Goal: Task Accomplishment & Management: Use online tool/utility

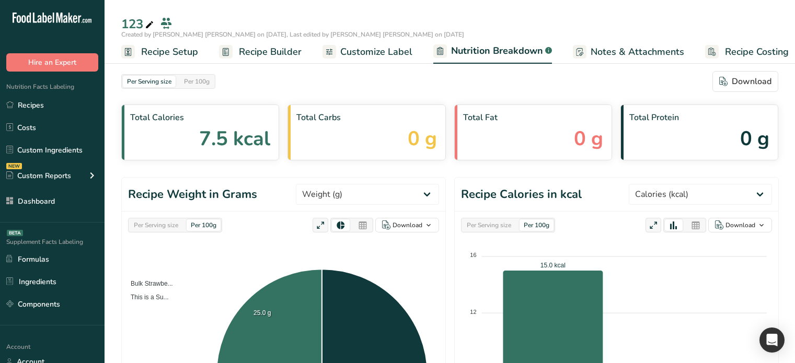
select select "Calories"
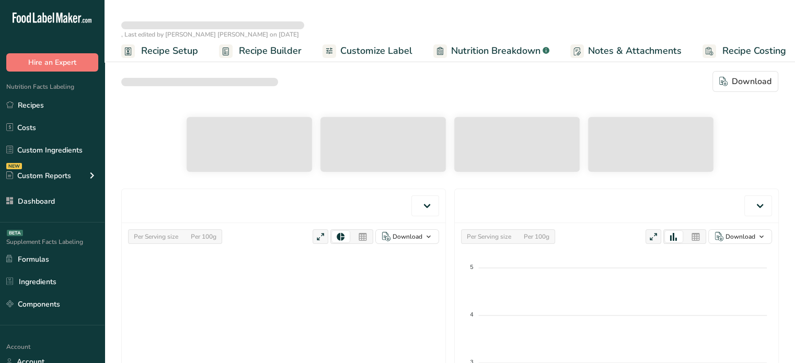
select select "Calories"
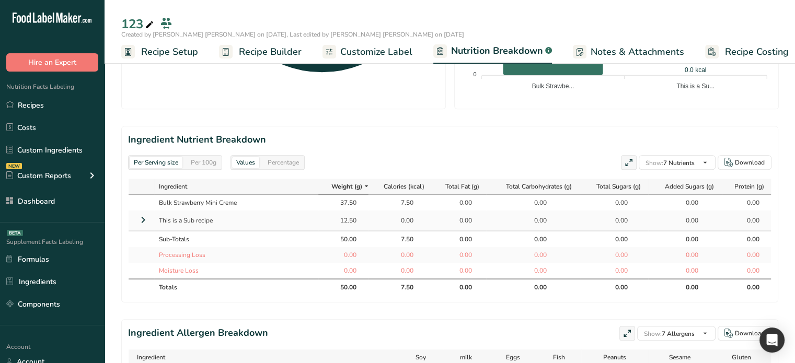
scroll to position [418, 0]
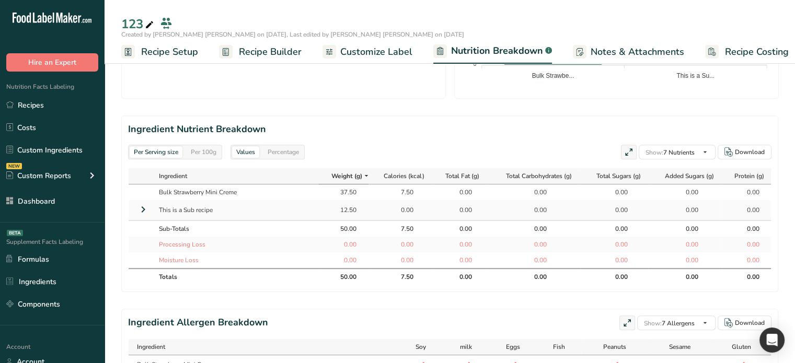
click at [141, 211] on icon at bounding box center [143, 209] width 13 height 19
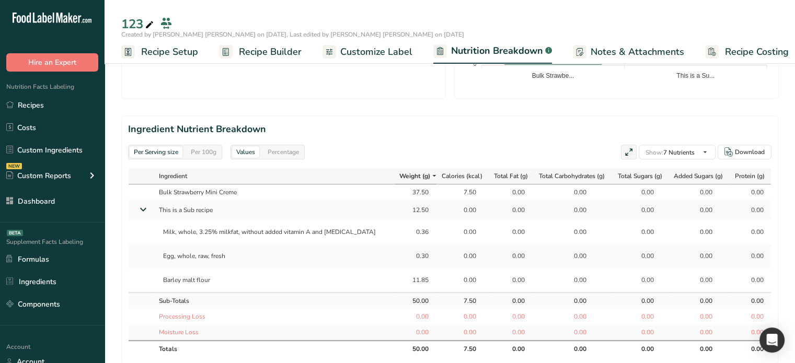
click at [268, 54] on span "Recipe Builder" at bounding box center [270, 52] width 63 height 14
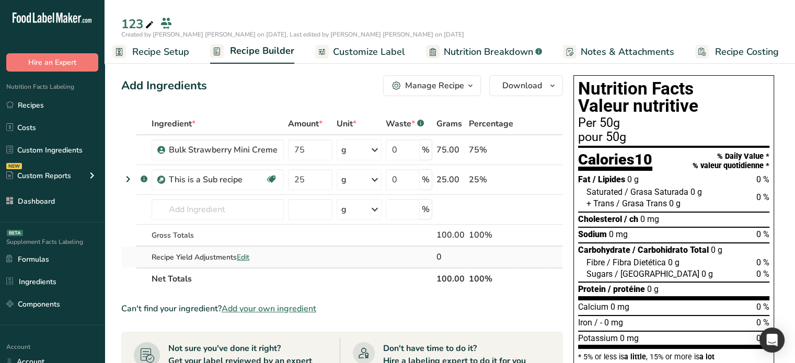
click at [246, 259] on span "Edit" at bounding box center [243, 258] width 13 height 10
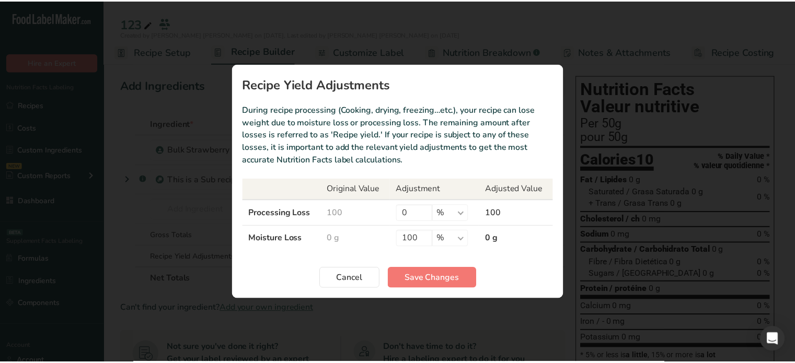
scroll to position [0, 1]
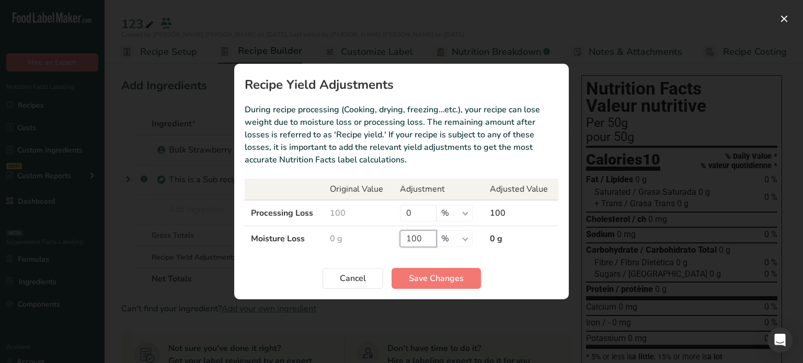
click at [425, 235] on input "100" at bounding box center [418, 239] width 37 height 17
click at [424, 236] on input "100" at bounding box center [418, 239] width 37 height 17
click at [406, 218] on input "0" at bounding box center [418, 213] width 37 height 17
click at [413, 215] on input "0" at bounding box center [418, 213] width 37 height 17
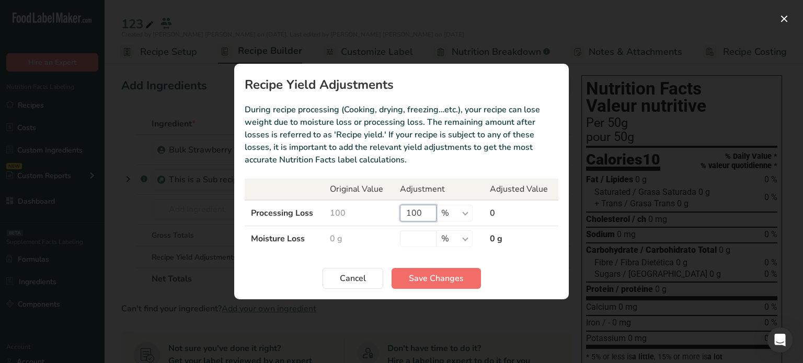
type input "100"
click at [438, 287] on button "Save Changes" at bounding box center [436, 278] width 89 height 21
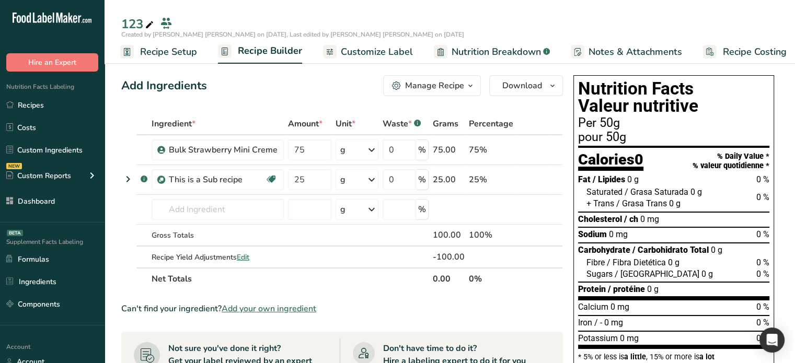
click at [479, 54] on span "Nutrition Breakdown" at bounding box center [496, 52] width 89 height 14
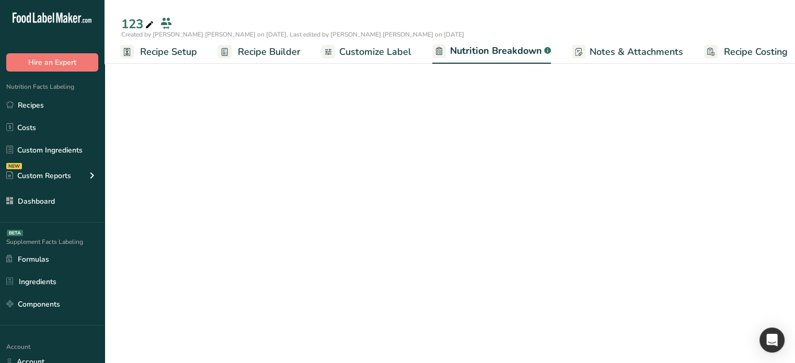
scroll to position [0, 10]
select select "Calories"
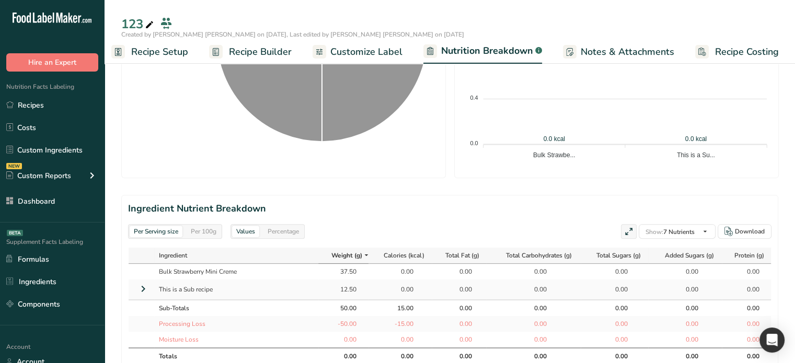
scroll to position [366, 0]
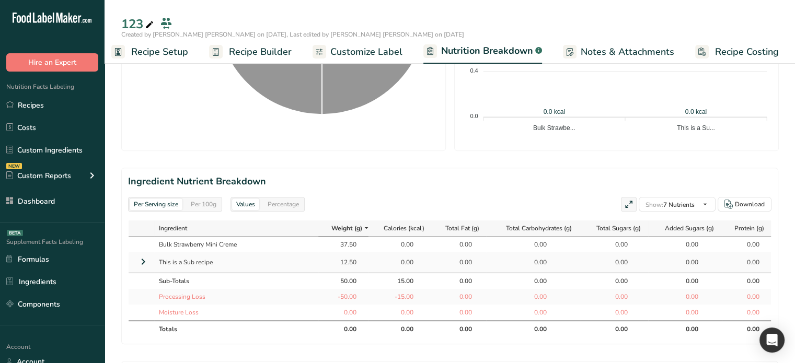
click at [143, 262] on icon at bounding box center [143, 262] width 13 height 19
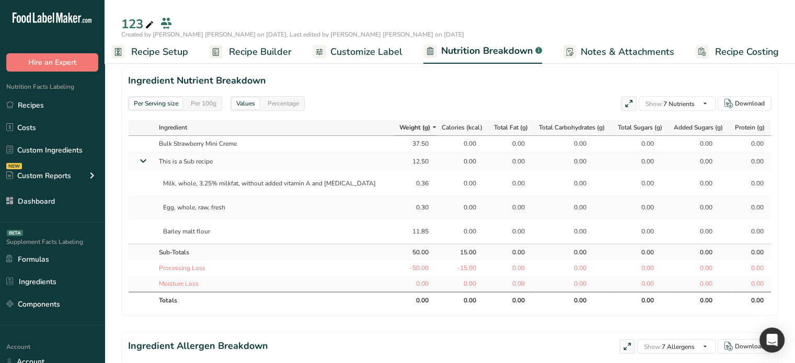
scroll to position [471, 0]
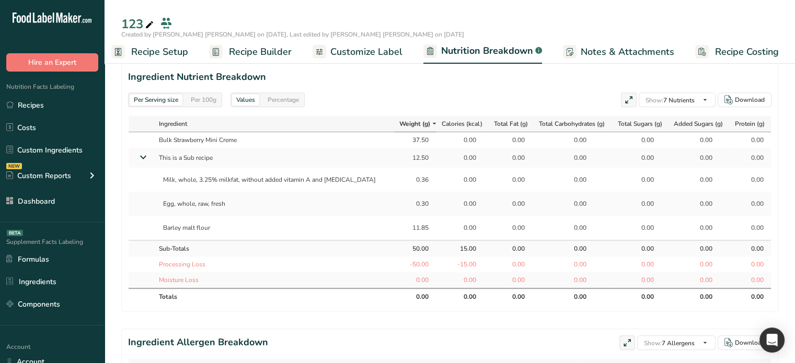
click at [262, 52] on span "Recipe Builder" at bounding box center [260, 52] width 63 height 14
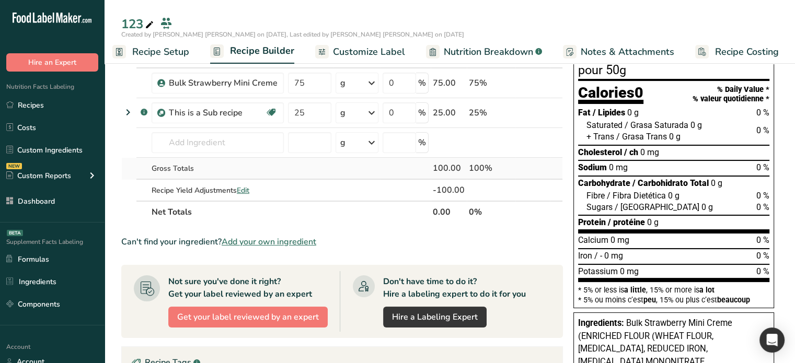
scroll to position [36, 0]
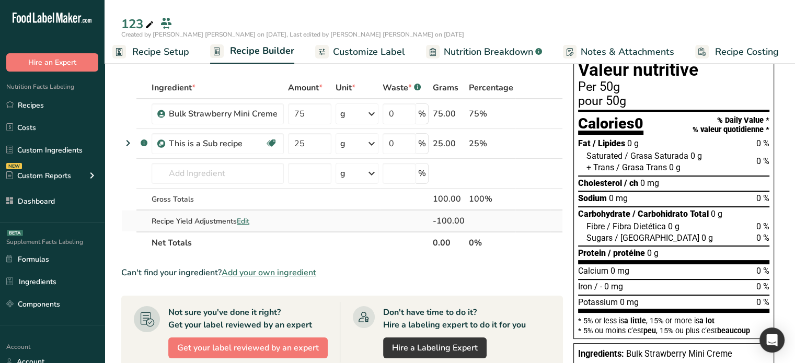
click at [248, 219] on span "Edit" at bounding box center [243, 222] width 13 height 10
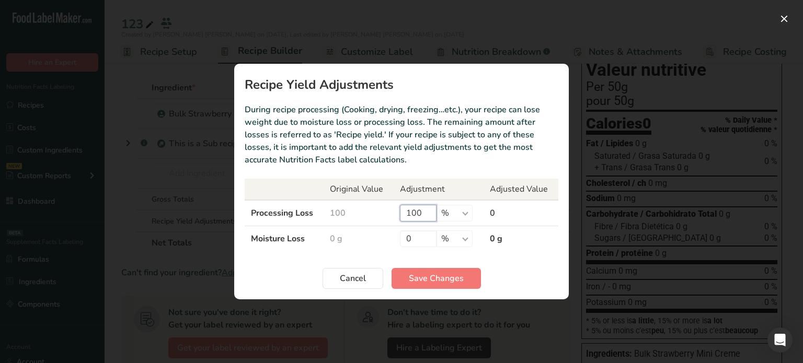
click at [421, 207] on input "100" at bounding box center [418, 213] width 37 height 17
click at [420, 207] on input "100" at bounding box center [418, 213] width 37 height 17
click at [412, 238] on input "0" at bounding box center [418, 239] width 37 height 17
type input "100"
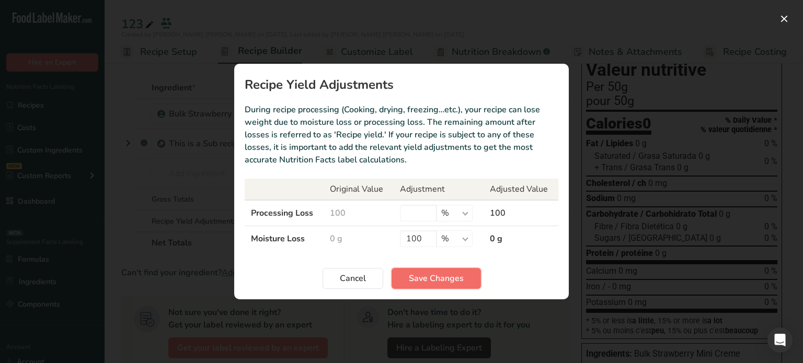
click at [427, 268] on button "Save Changes" at bounding box center [436, 278] width 89 height 21
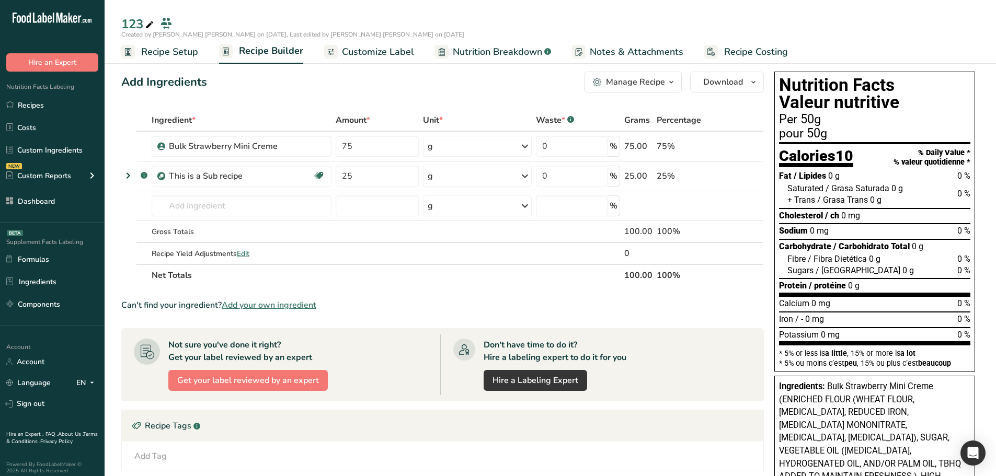
scroll to position [0, 0]
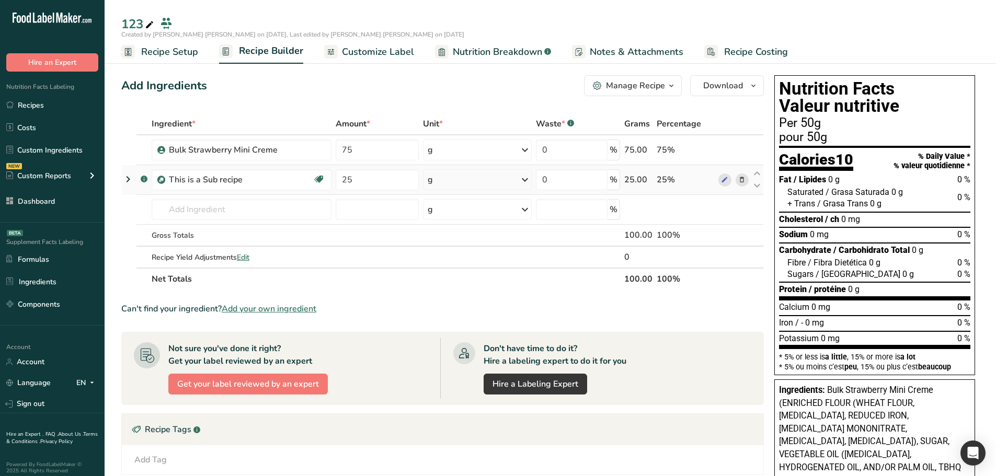
click at [127, 183] on icon at bounding box center [128, 179] width 13 height 19
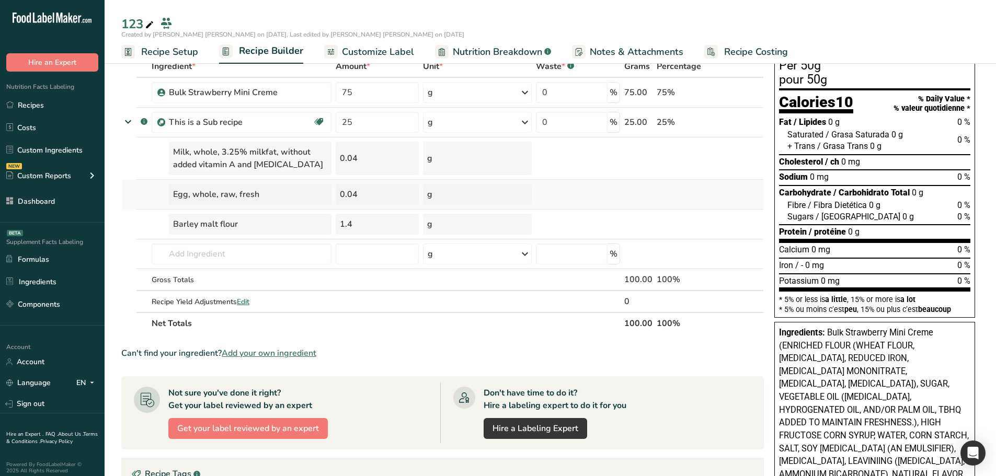
scroll to position [52, 0]
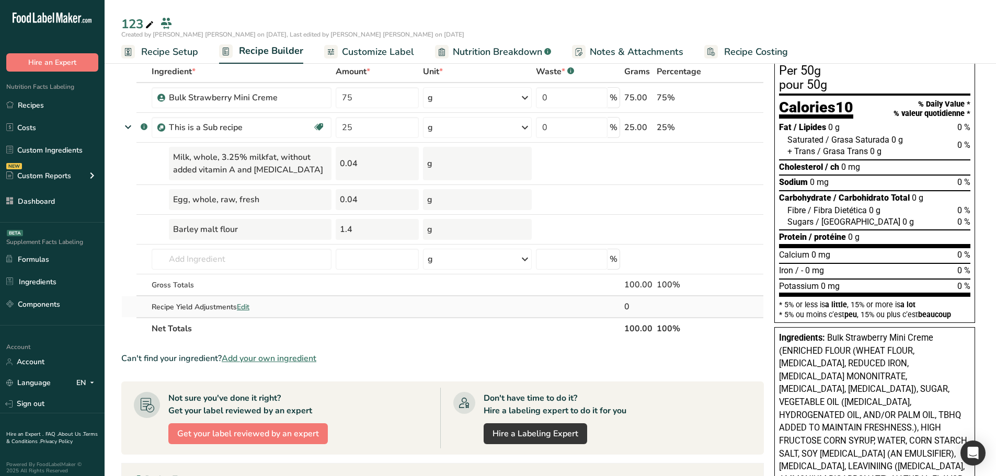
click at [246, 308] on span "Edit" at bounding box center [243, 307] width 13 height 10
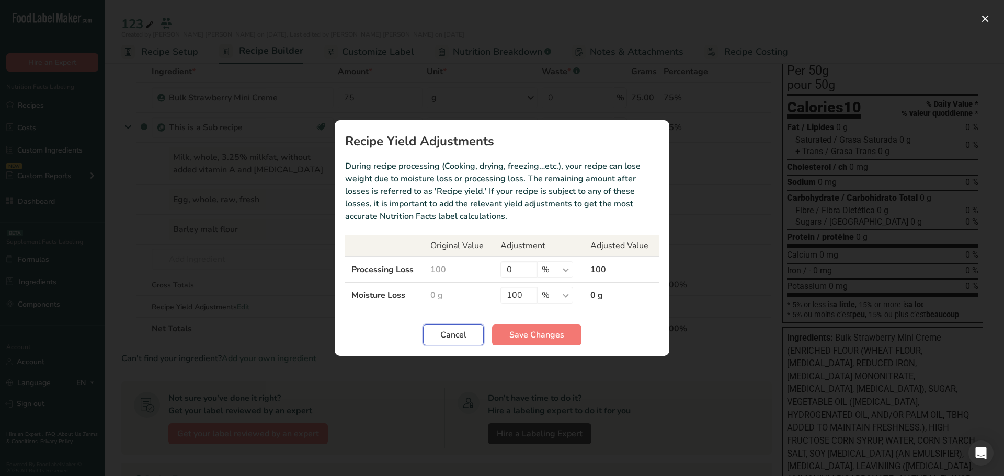
click at [467, 329] on button "Cancel" at bounding box center [453, 335] width 61 height 21
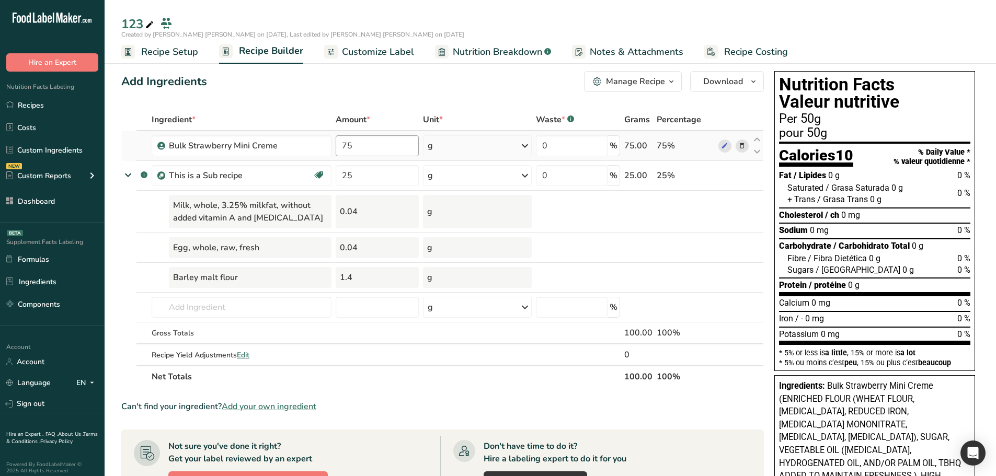
scroll to position [0, 0]
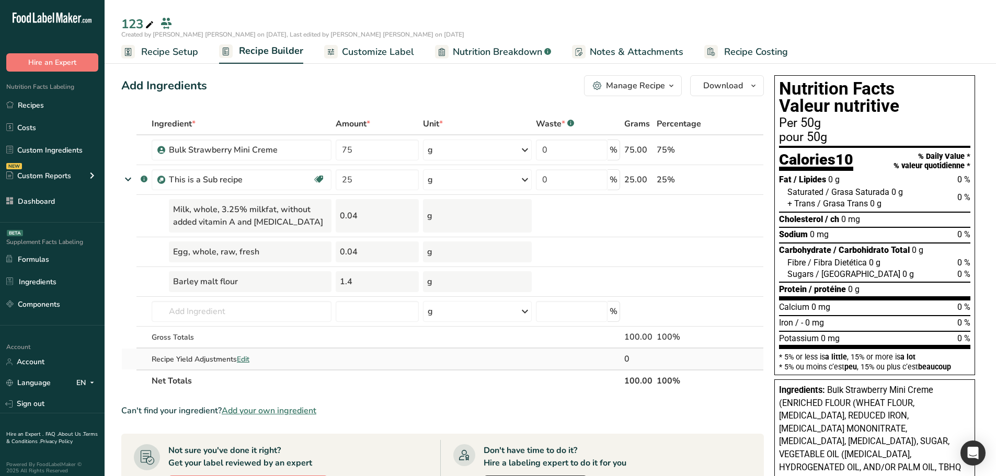
click at [243, 361] on span "Edit" at bounding box center [243, 360] width 13 height 10
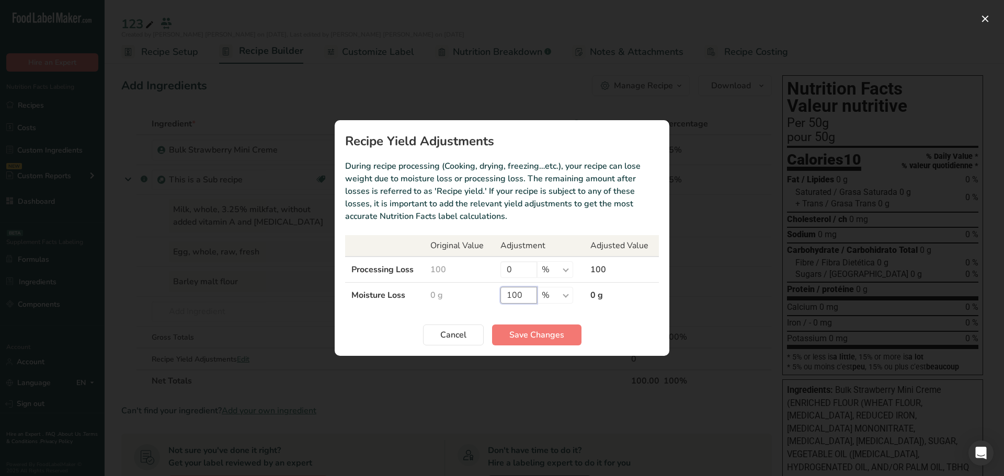
click at [516, 292] on input "100" at bounding box center [519, 295] width 37 height 17
click at [513, 291] on input "100" at bounding box center [519, 295] width 37 height 17
click at [453, 331] on span "Cancel" at bounding box center [453, 335] width 26 height 13
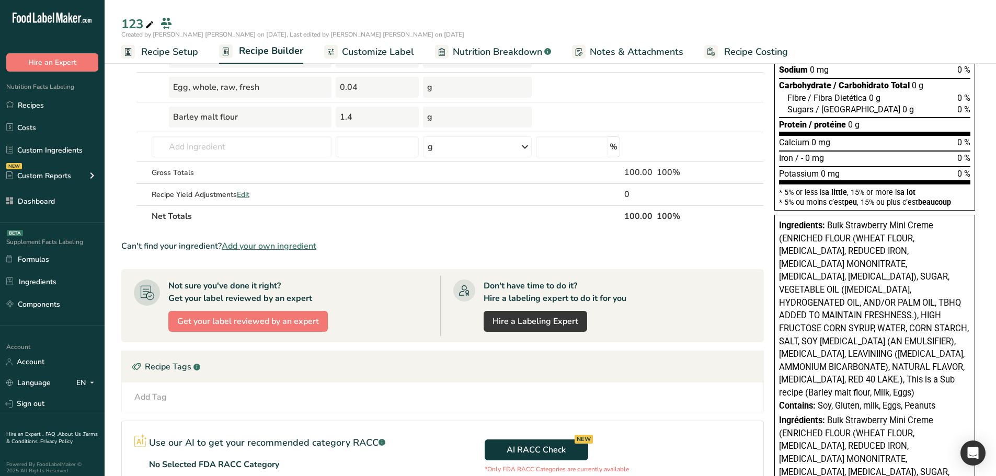
scroll to position [209, 0]
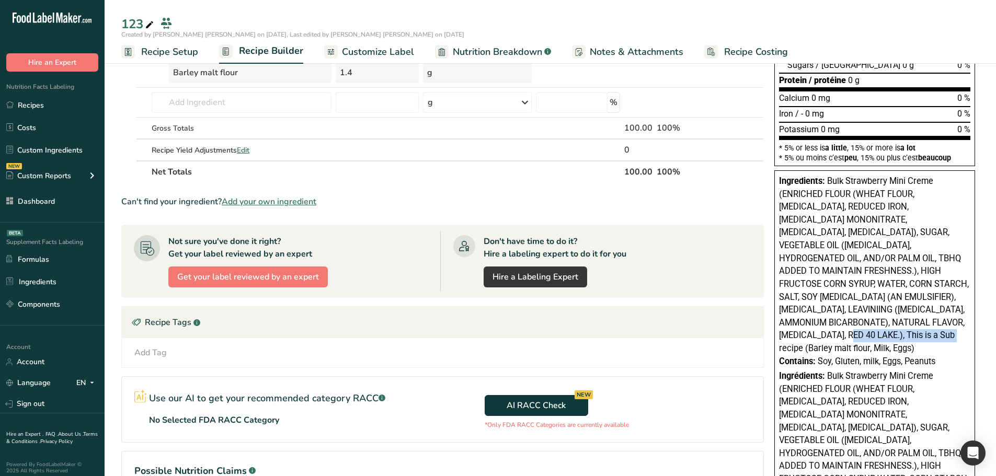
drag, startPoint x: 860, startPoint y: 322, endPoint x: 960, endPoint y: 323, distance: 99.9
click at [795, 323] on span "Bulk Strawberry Mini Creme (ENRICHED FLOUR (WHEAT FLOUR, NIACIN, REDUCED IRON, …" at bounding box center [874, 264] width 190 height 177
drag, startPoint x: 958, startPoint y: 326, endPoint x: 948, endPoint y: 326, distance: 9.4
click at [795, 326] on span "Bulk Strawberry Mini Creme (ENRICHED FLOUR (WHEAT FLOUR, NIACIN, REDUCED IRON, …" at bounding box center [874, 264] width 190 height 177
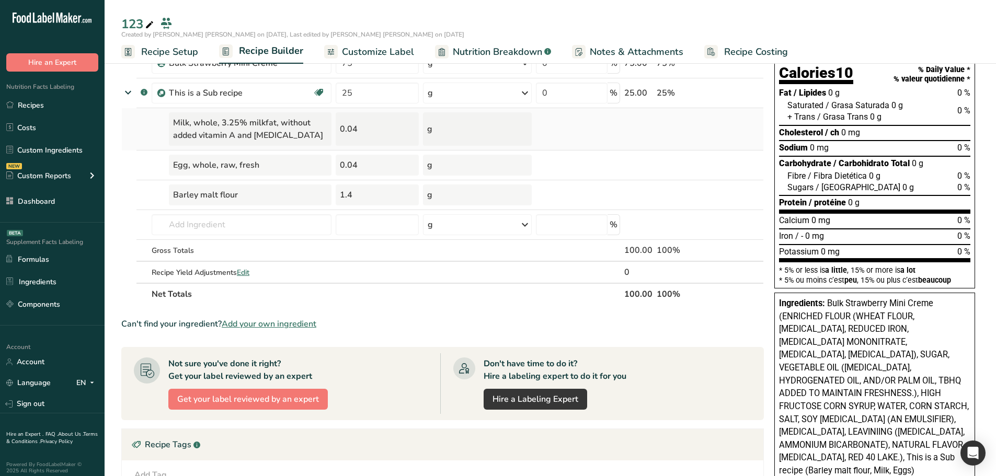
scroll to position [52, 0]
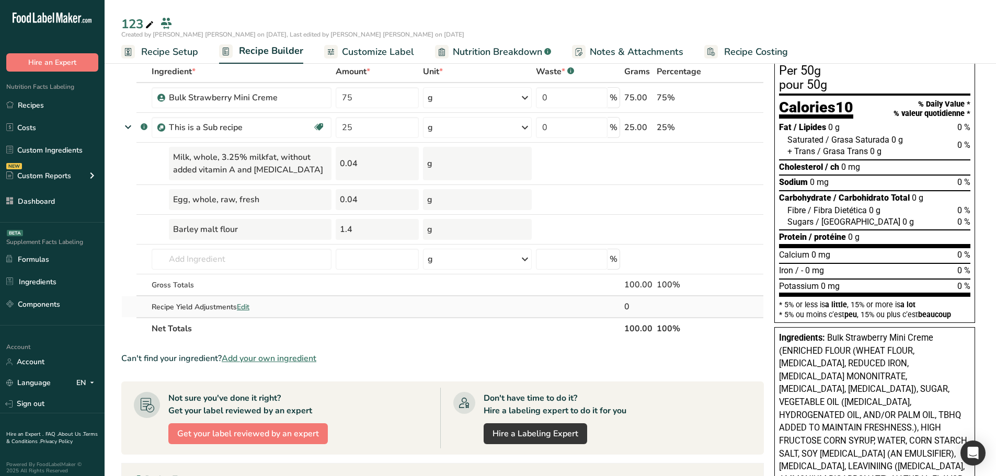
click at [242, 310] on span "Edit" at bounding box center [243, 307] width 13 height 10
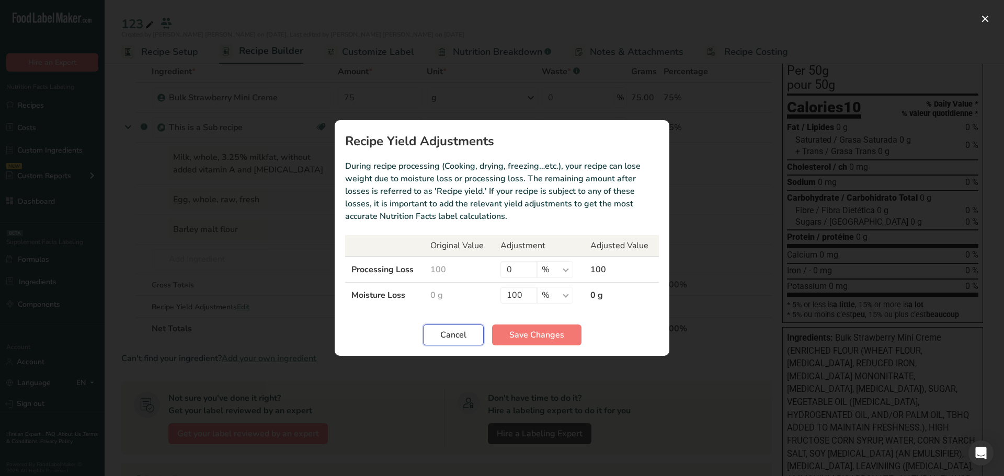
click at [452, 330] on span "Cancel" at bounding box center [453, 335] width 26 height 13
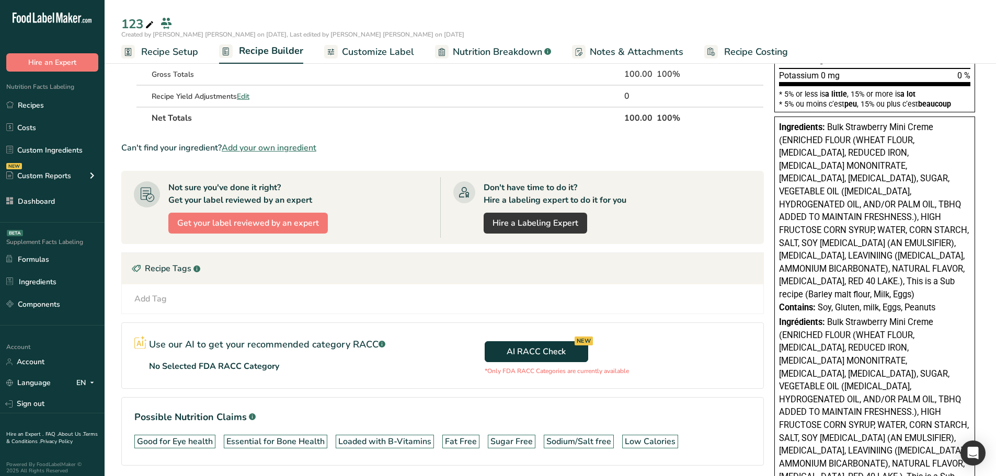
scroll to position [262, 0]
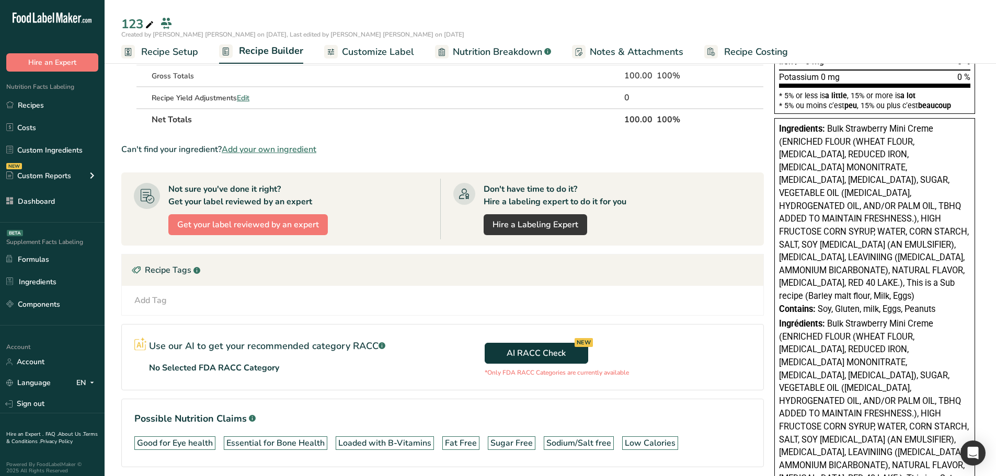
click at [795, 272] on span "Bulk Strawberry Mini Creme (ENRICHED FLOUR (WHEAT FLOUR, NIACIN, REDUCED IRON, …" at bounding box center [874, 212] width 190 height 177
click at [795, 273] on span "Bulk Strawberry Mini Creme (ENRICHED FLOUR (WHEAT FLOUR, NIACIN, REDUCED IRON, …" at bounding box center [874, 212] width 190 height 177
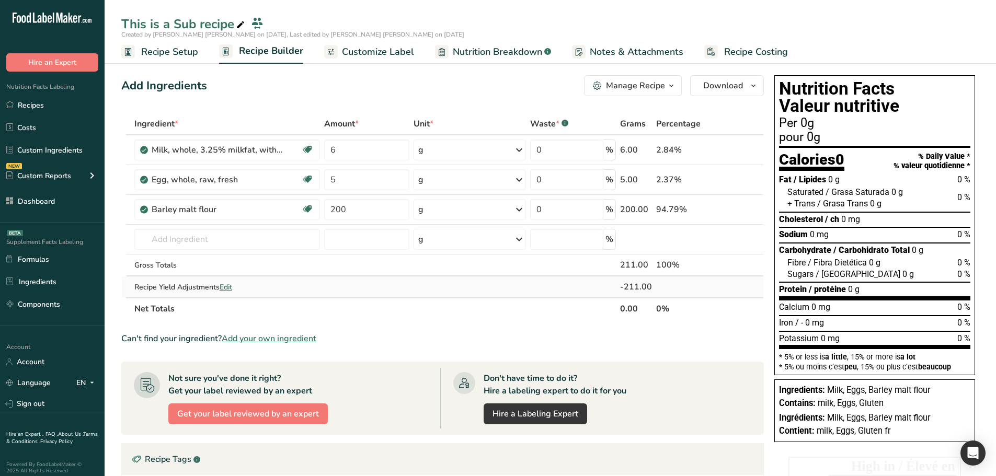
click at [227, 290] on span "Edit" at bounding box center [226, 287] width 13 height 10
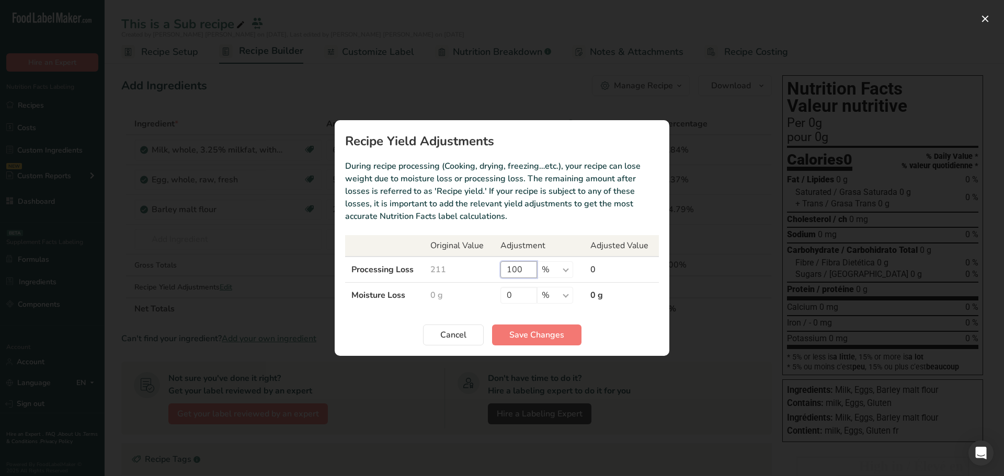
click at [526, 267] on input "100" at bounding box center [519, 270] width 37 height 17
click at [509, 269] on input "100" at bounding box center [519, 270] width 37 height 17
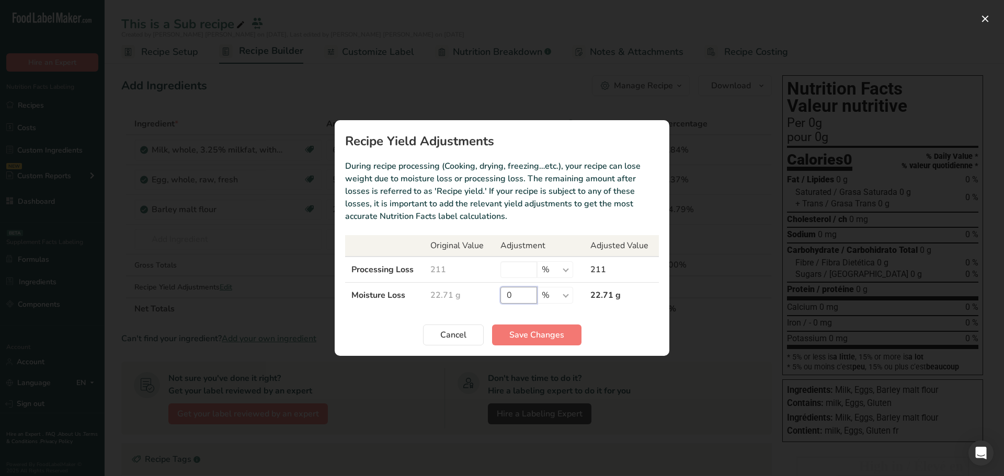
click at [518, 299] on input "0" at bounding box center [519, 295] width 37 height 17
type input "100"
click at [533, 333] on span "Save Changes" at bounding box center [536, 335] width 55 height 13
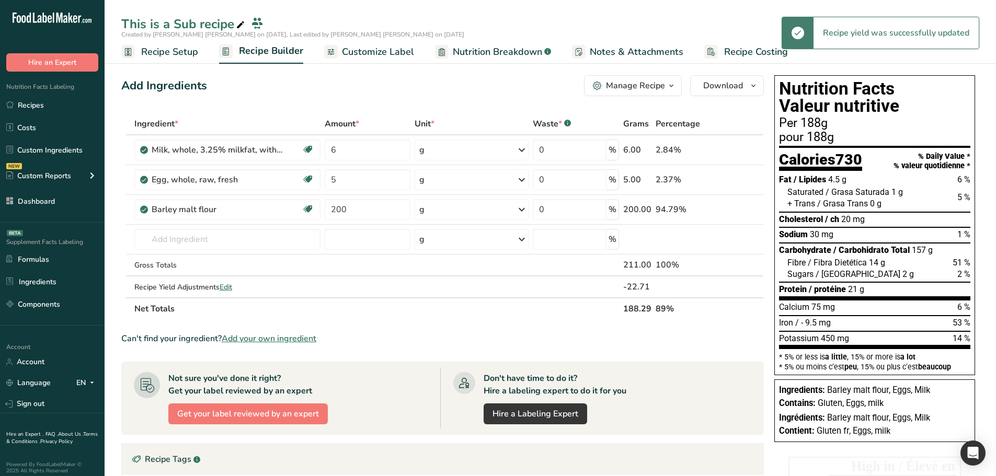
click at [906, 390] on span "Barley malt flour, Eggs, Milk" at bounding box center [878, 390] width 103 height 10
click at [925, 388] on span "Barley malt flour, Eggs, Milk" at bounding box center [878, 390] width 103 height 10
click at [924, 386] on span "Barley malt flour, Eggs, Milk" at bounding box center [878, 390] width 103 height 10
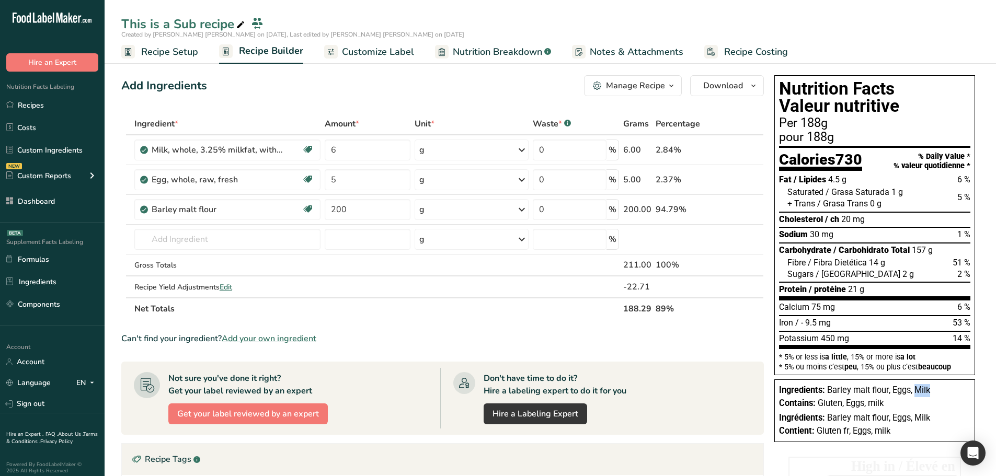
click at [924, 386] on span "Barley malt flour, Eggs, Milk" at bounding box center [878, 390] width 103 height 10
click at [474, 280] on td at bounding box center [472, 287] width 118 height 21
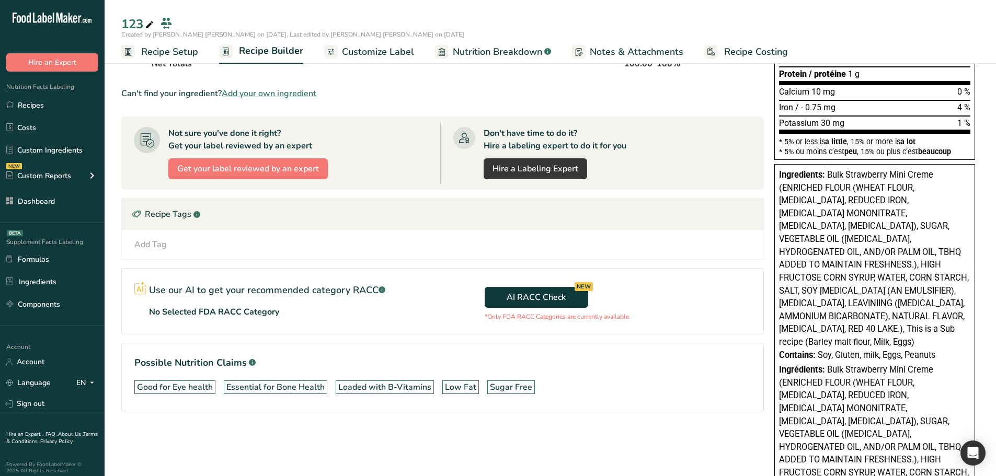
scroll to position [209, 0]
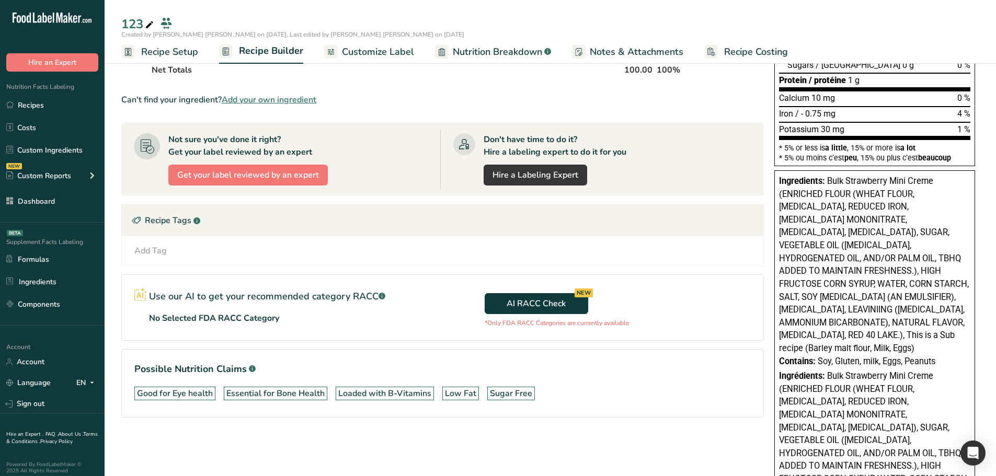
click at [933, 321] on span "Bulk Strawberry Mini Creme (ENRICHED FLOUR (WHEAT FLOUR, NIACIN, REDUCED IRON, …" at bounding box center [874, 264] width 190 height 177
click at [950, 323] on span "Bulk Strawberry Mini Creme (ENRICHED FLOUR (WHEAT FLOUR, NIACIN, REDUCED IRON, …" at bounding box center [874, 264] width 190 height 177
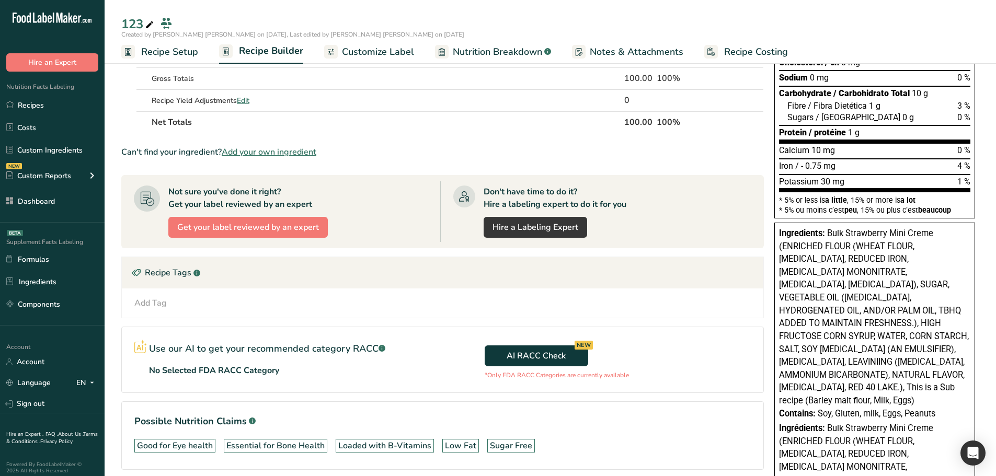
click at [947, 395] on div "Ingredients: Bulk Strawberry Mini Creme (ENRICHED FLOUR (WHEAT FLOUR, NIACIN, R…" at bounding box center [875, 421] width 201 height 397
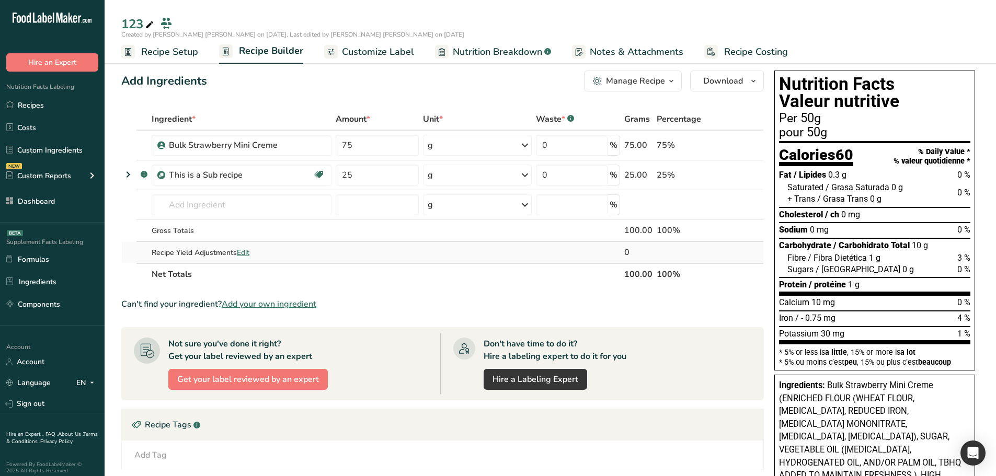
scroll to position [0, 0]
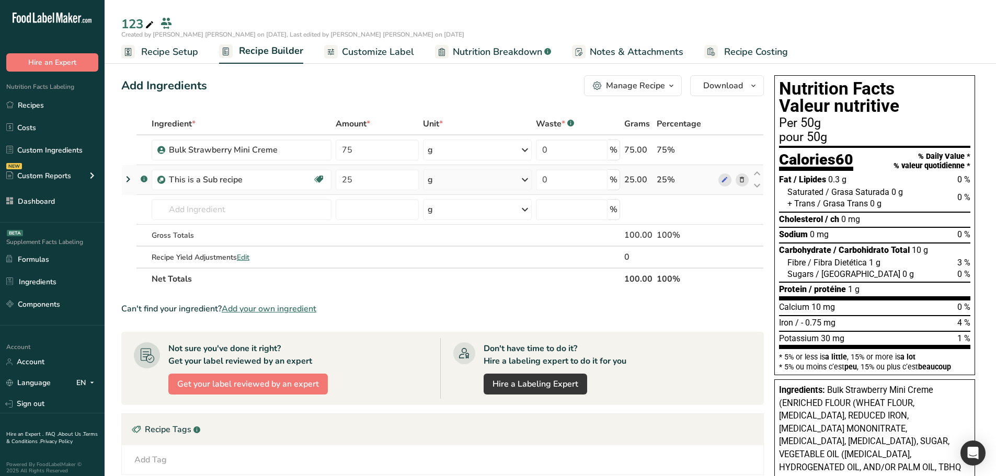
click at [129, 179] on icon at bounding box center [128, 179] width 13 height 19
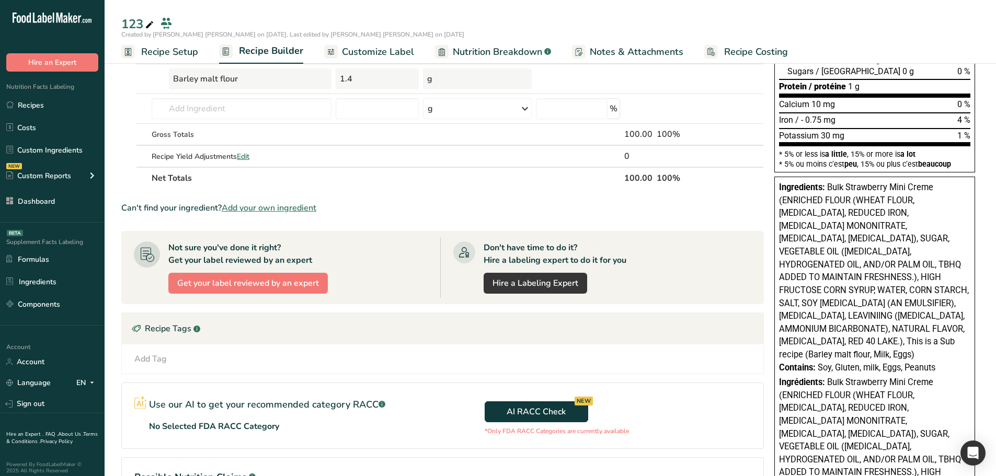
scroll to position [209, 0]
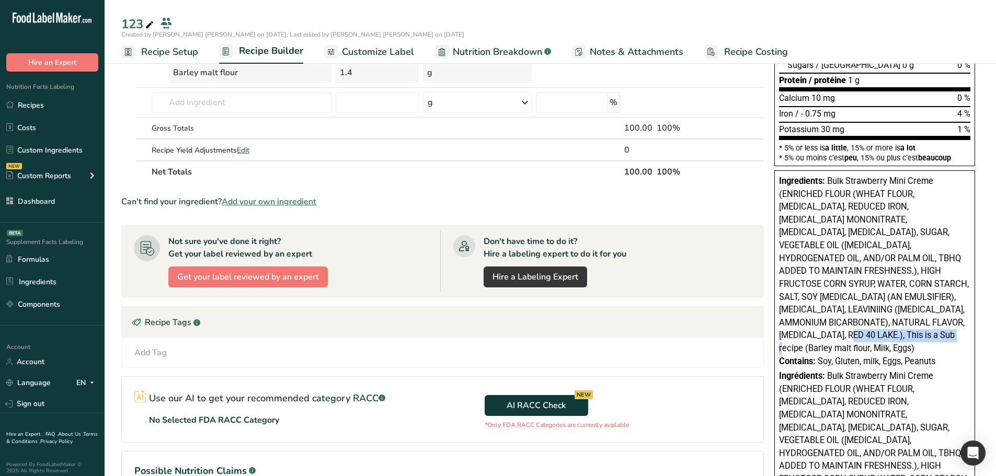
drag, startPoint x: 858, startPoint y: 326, endPoint x: 962, endPoint y: 323, distance: 104.1
click at [962, 323] on span "Bulk Strawberry Mini Creme (ENRICHED FLOUR (WHEAT FLOUR, NIACIN, REDUCED IRON, …" at bounding box center [874, 264] width 190 height 177
click at [516, 56] on span "Nutrition Breakdown" at bounding box center [497, 52] width 89 height 14
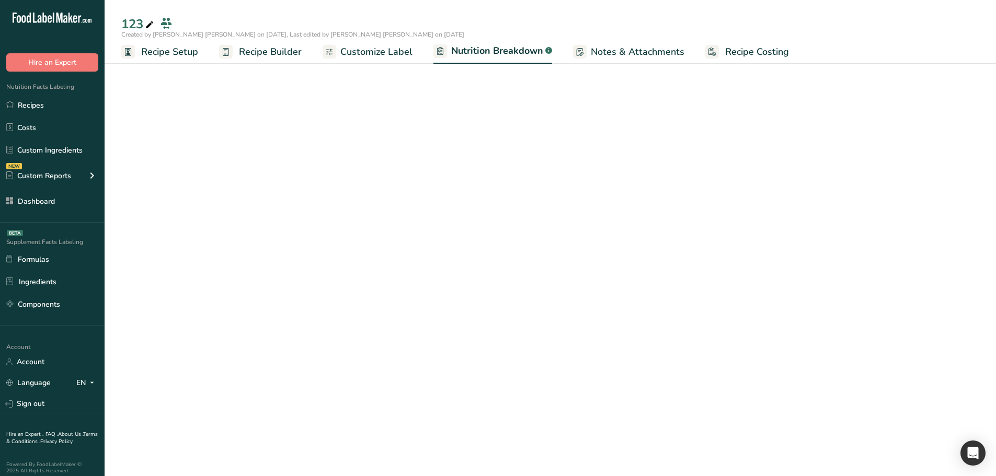
select select "Calories"
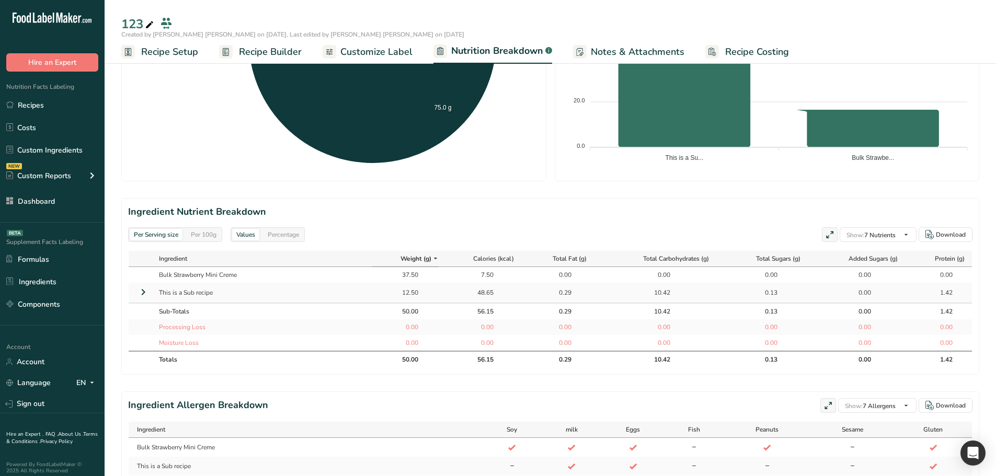
scroll to position [366, 0]
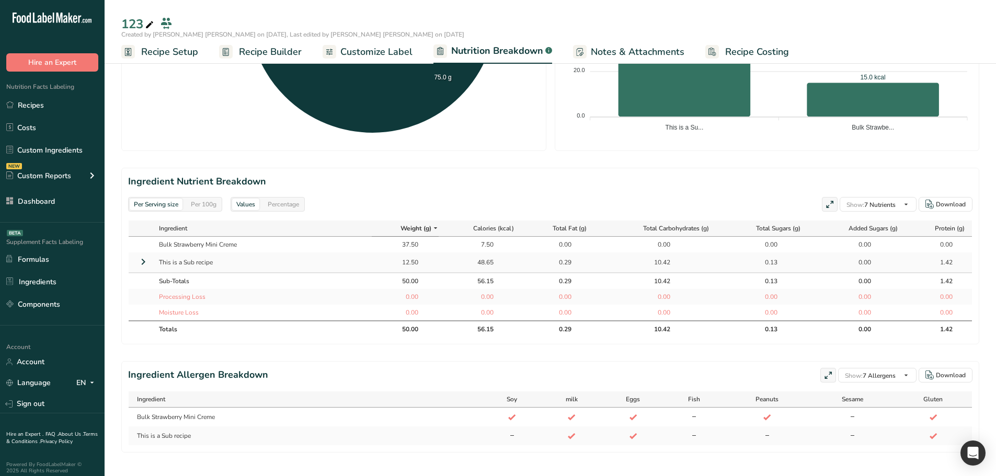
click at [146, 263] on icon at bounding box center [143, 262] width 13 height 19
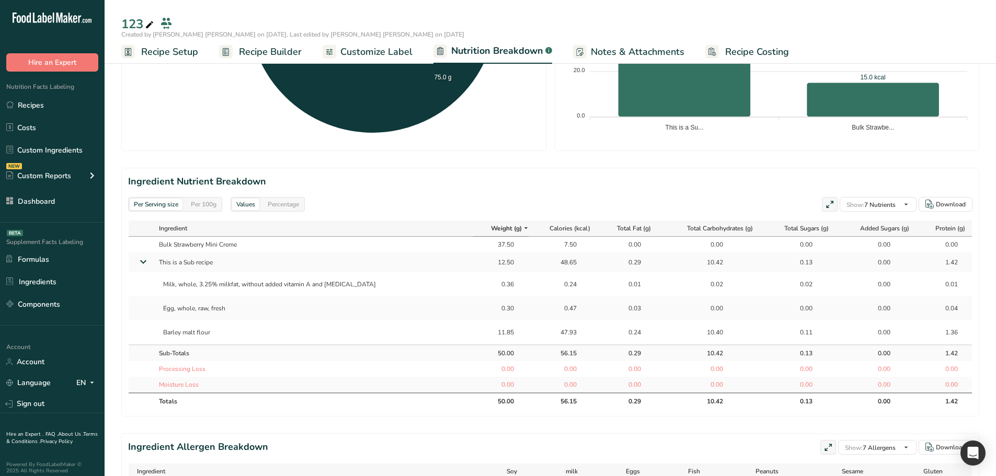
drag, startPoint x: 490, startPoint y: 331, endPoint x: 463, endPoint y: 274, distance: 63.2
click at [463, 274] on tbody "Bulk Strawberry Mini Creme 37.50 7.50 0.00 0.00 0.00 0.00 0.00 This is a Sub re…" at bounding box center [551, 315] width 844 height 156
click at [493, 294] on td "0.36" at bounding box center [500, 284] width 55 height 24
click at [207, 204] on div "Per 100g" at bounding box center [204, 205] width 34 height 12
click at [146, 201] on div "Per Serving size" at bounding box center [156, 205] width 53 height 12
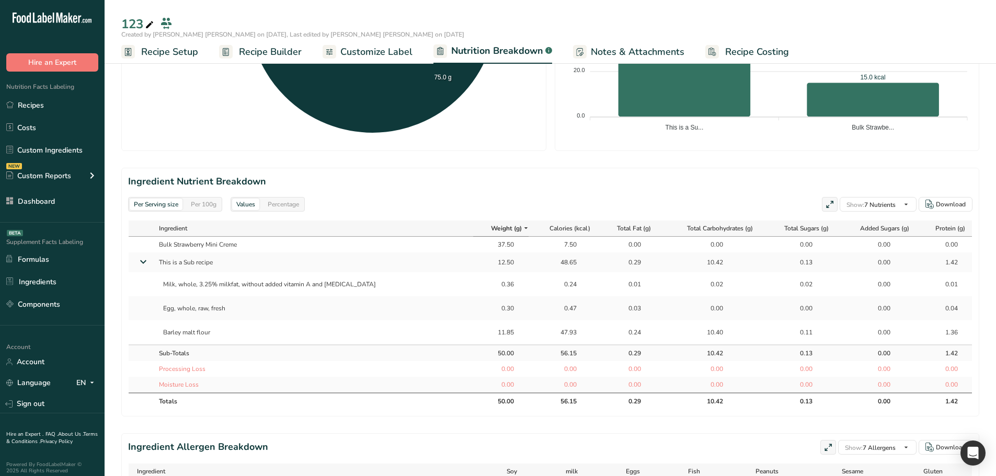
click at [184, 263] on td "This is a Sub recipe" at bounding box center [313, 263] width 319 height 20
click at [160, 268] on td "This is a Sub recipe" at bounding box center [313, 263] width 319 height 20
click at [258, 54] on span "Recipe Builder" at bounding box center [270, 52] width 63 height 14
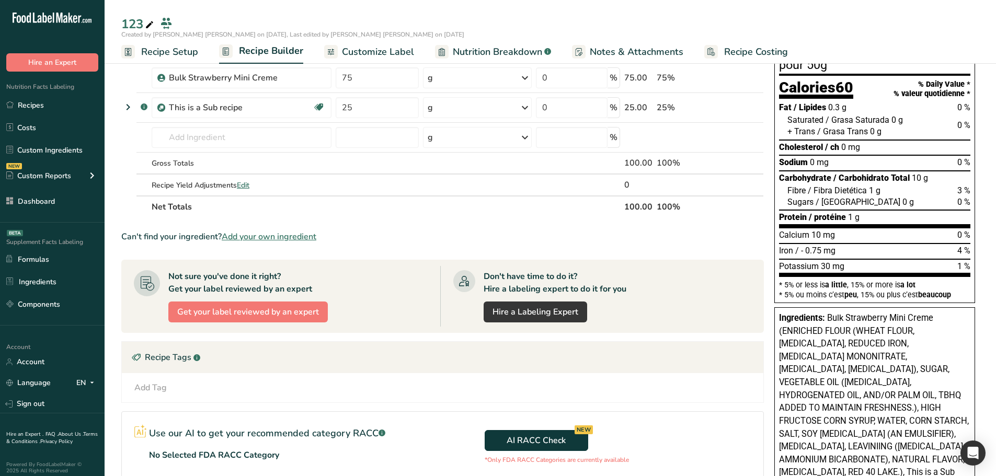
scroll to position [30, 0]
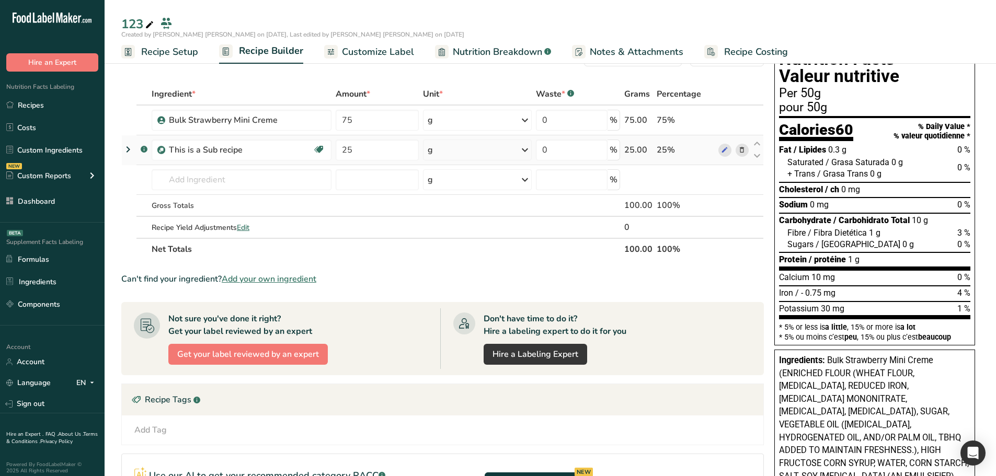
click at [124, 153] on icon at bounding box center [128, 149] width 13 height 19
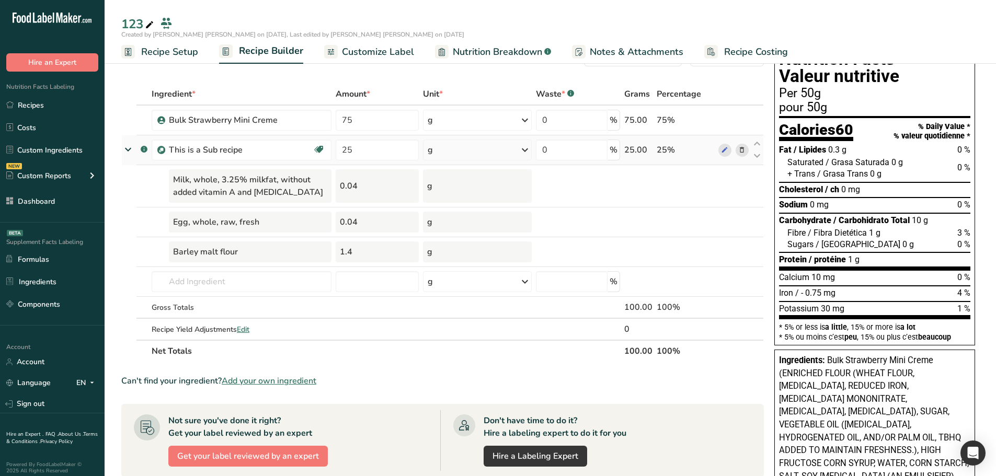
drag, startPoint x: 482, startPoint y: 50, endPoint x: 476, endPoint y: 154, distance: 103.7
click at [482, 50] on span "Nutrition Breakdown" at bounding box center [497, 52] width 89 height 14
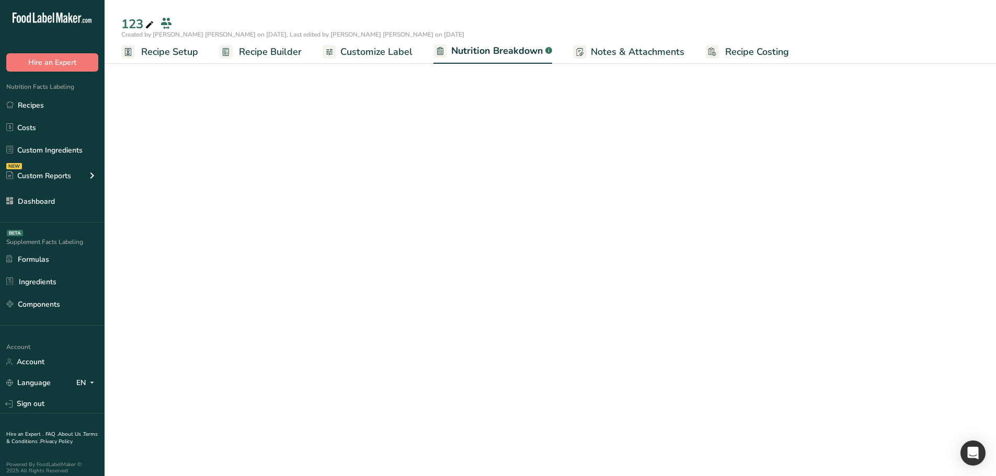
select select "Calories"
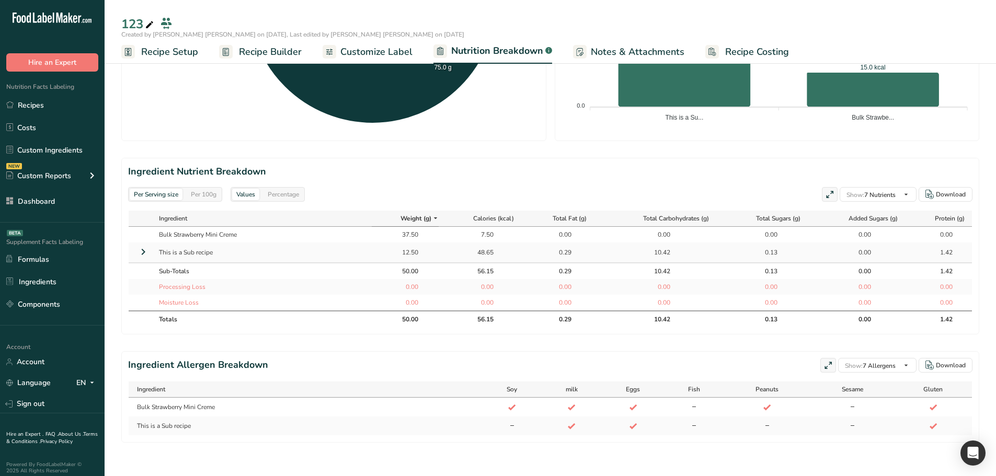
scroll to position [384, 0]
drag, startPoint x: 146, startPoint y: 241, endPoint x: 273, endPoint y: 245, distance: 127.2
click at [146, 243] on icon at bounding box center [143, 252] width 13 height 19
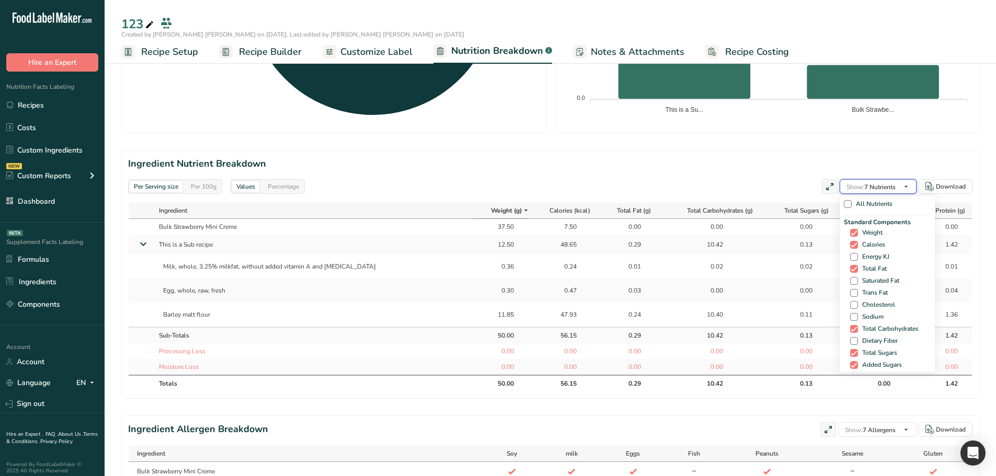
click at [916, 189] on button "Show: 7 Nutrients" at bounding box center [878, 186] width 77 height 15
click at [854, 304] on span at bounding box center [854, 302] width 8 height 8
click at [854, 304] on input "Water" at bounding box center [853, 302] width 7 height 7
checkbox input "true"
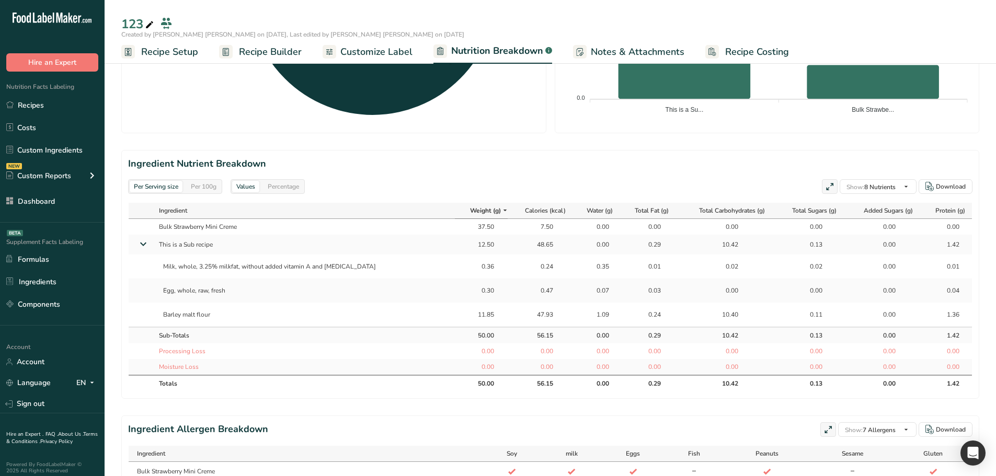
click at [681, 294] on div "0.00" at bounding box center [725, 290] width 89 height 9
click at [584, 231] on div "0.00" at bounding box center [596, 226] width 26 height 9
click at [585, 228] on div "0.00" at bounding box center [596, 226] width 26 height 9
click at [587, 246] on div "0.00" at bounding box center [596, 244] width 26 height 9
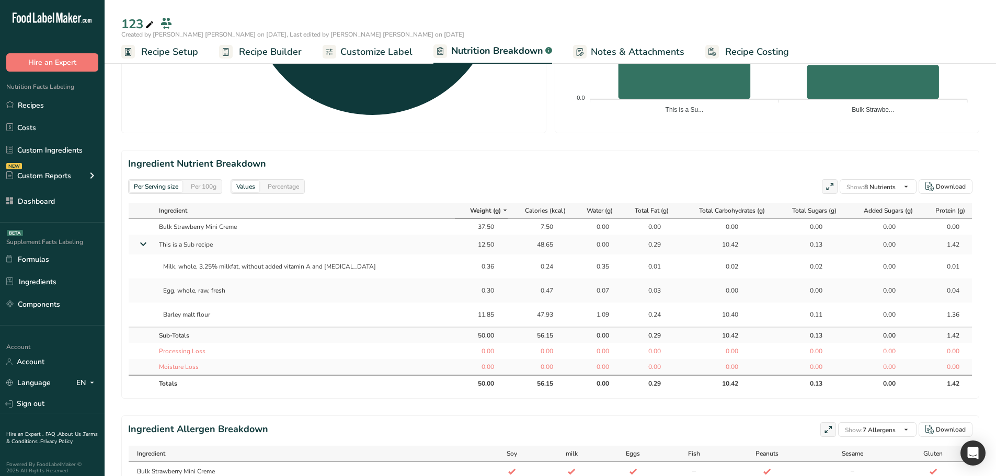
click at [586, 243] on div "0.00" at bounding box center [596, 244] width 26 height 9
click at [191, 247] on td "This is a Sub recipe" at bounding box center [304, 245] width 301 height 20
click at [190, 247] on td "This is a Sub recipe" at bounding box center [304, 245] width 301 height 20
click at [190, 246] on td "This is a Sub recipe" at bounding box center [304, 245] width 301 height 20
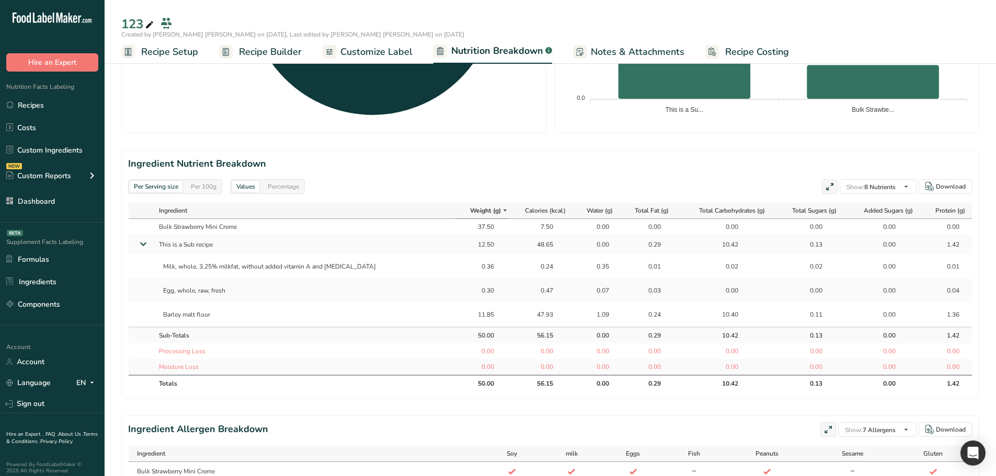
click at [588, 226] on div "0.00" at bounding box center [596, 226] width 26 height 9
click at [585, 244] on div "0.00" at bounding box center [596, 244] width 26 height 9
click at [584, 243] on div "0.00" at bounding box center [596, 244] width 26 height 9
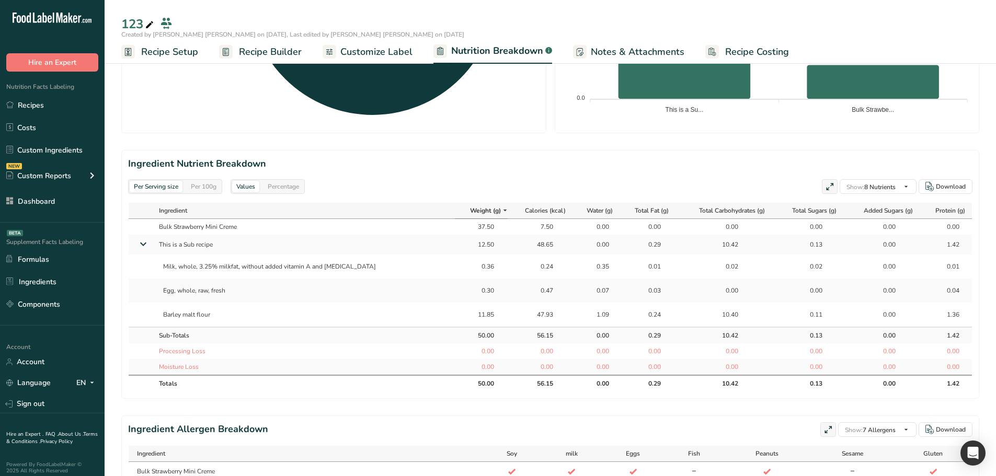
click at [584, 243] on div "0.00" at bounding box center [596, 244] width 26 height 9
click at [584, 219] on th "Water (g)" at bounding box center [596, 211] width 47 height 16
click at [583, 229] on div "0.00" at bounding box center [596, 226] width 26 height 9
click at [613, 209] on icon at bounding box center [617, 210] width 8 height 13
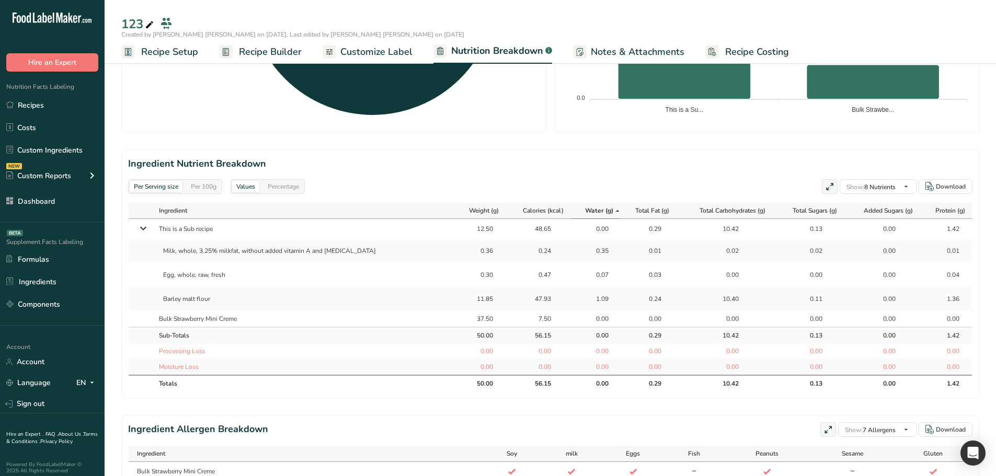
click at [613, 213] on icon at bounding box center [617, 210] width 8 height 13
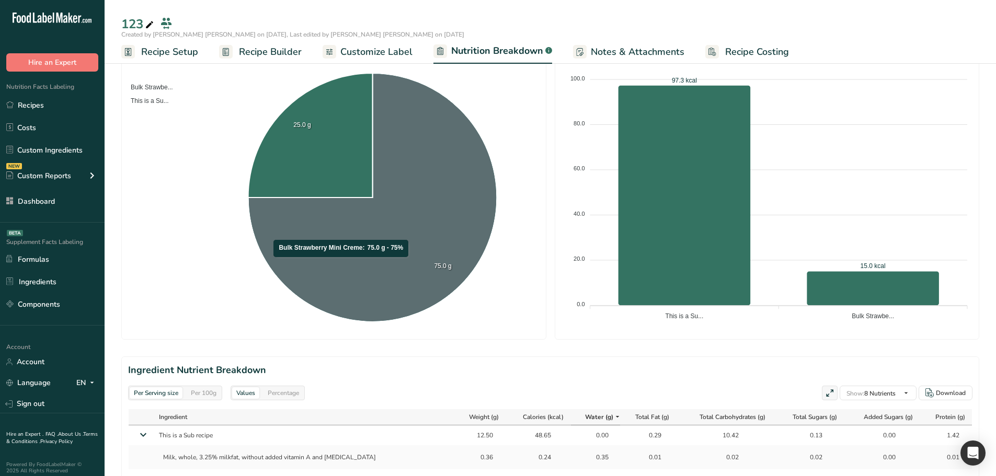
scroll to position [384, 0]
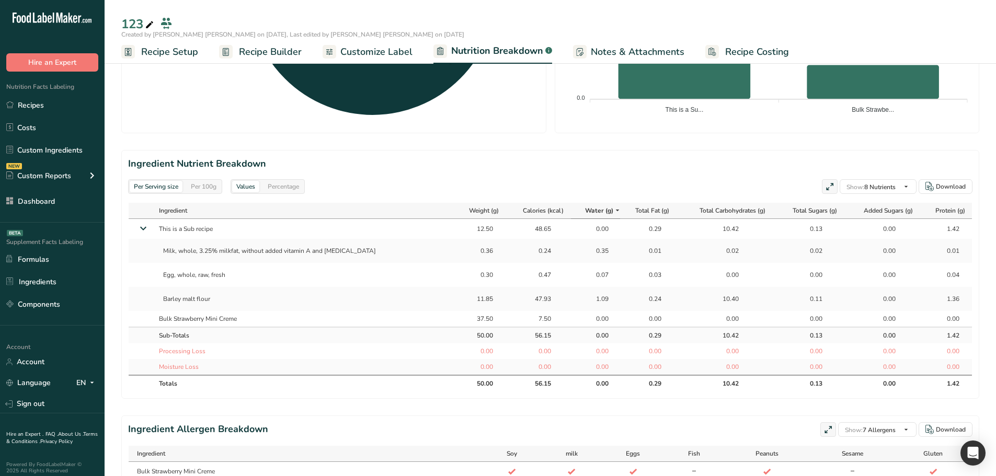
click at [613, 210] on icon at bounding box center [617, 210] width 8 height 13
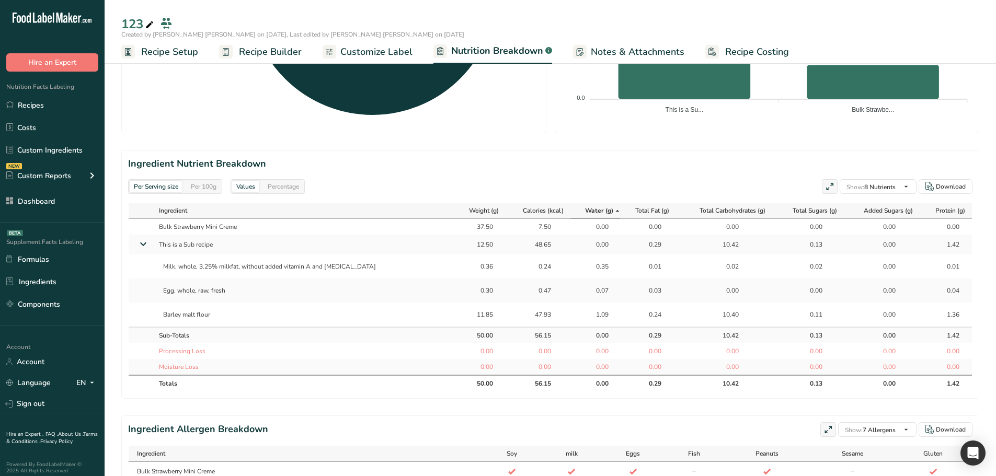
click at [583, 244] on div "0.00" at bounding box center [596, 244] width 26 height 9
click at [583, 266] on div "0.35" at bounding box center [596, 266] width 26 height 9
click at [583, 293] on div "0.07" at bounding box center [596, 290] width 26 height 9
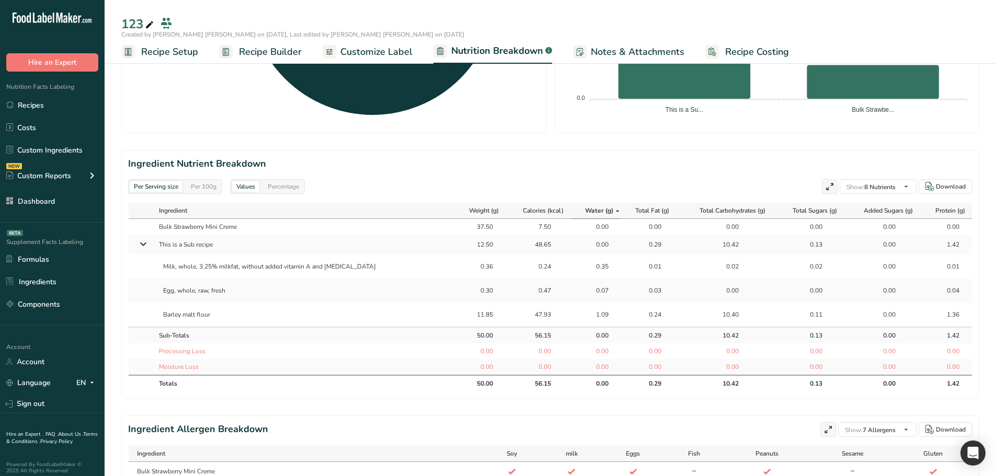
click at [583, 293] on div "0.07" at bounding box center [596, 290] width 26 height 9
click at [583, 317] on div "1.09" at bounding box center [596, 314] width 26 height 9
click at [583, 348] on div "0.00" at bounding box center [596, 351] width 26 height 9
click at [467, 383] on div "50.00" at bounding box center [480, 383] width 26 height 9
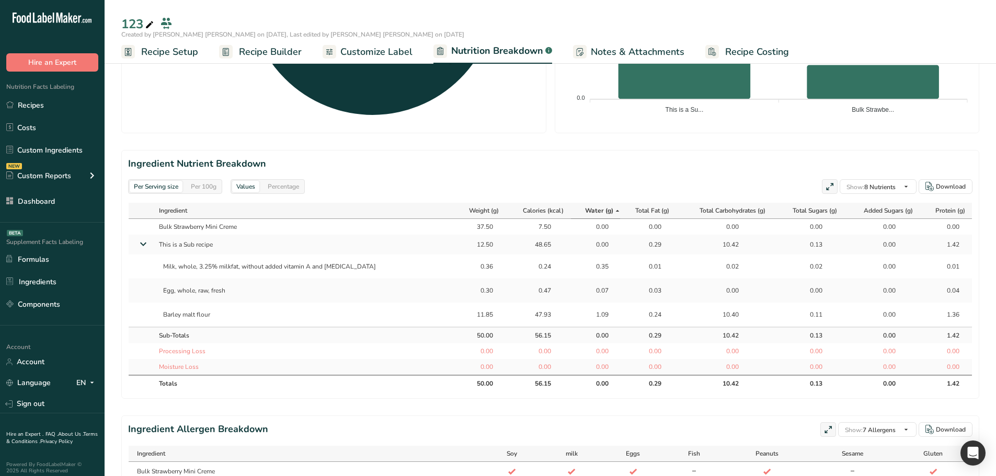
click at [467, 383] on div "50.00" at bounding box center [480, 383] width 26 height 9
click at [467, 269] on div "0.36" at bounding box center [480, 266] width 26 height 9
drag, startPoint x: 165, startPoint y: 264, endPoint x: 474, endPoint y: 291, distance: 310.9
click at [427, 324] on tbody "Bulk Strawberry Mini Creme 37.50 7.50 0.00 0.00 0.00 0.00 0.00 0.00 This is a S…" at bounding box center [551, 297] width 844 height 156
click at [510, 247] on div "48.65" at bounding box center [538, 244] width 56 height 9
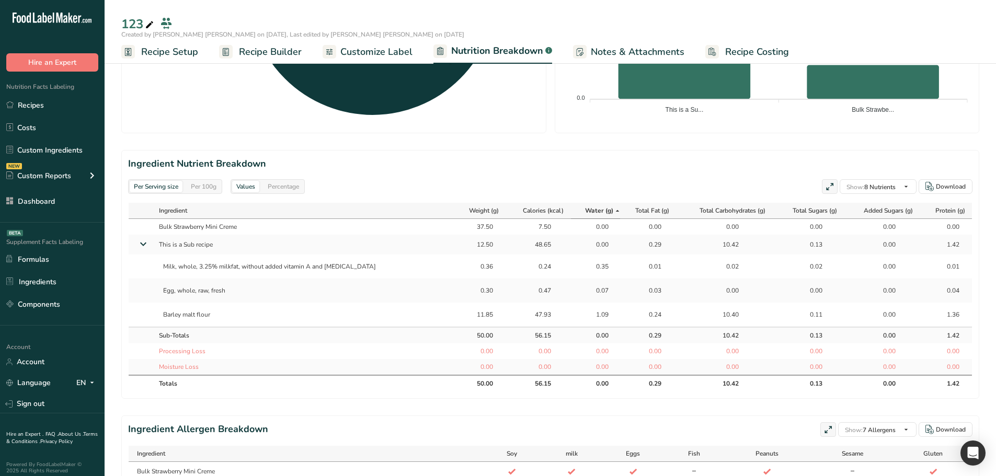
drag, startPoint x: 452, startPoint y: 219, endPoint x: 459, endPoint y: 224, distance: 7.8
click at [454, 219] on td "37.50" at bounding box center [479, 227] width 51 height 16
click at [467, 224] on div "37.50" at bounding box center [480, 226] width 26 height 9
click at [467, 247] on div "12.50" at bounding box center [480, 244] width 26 height 9
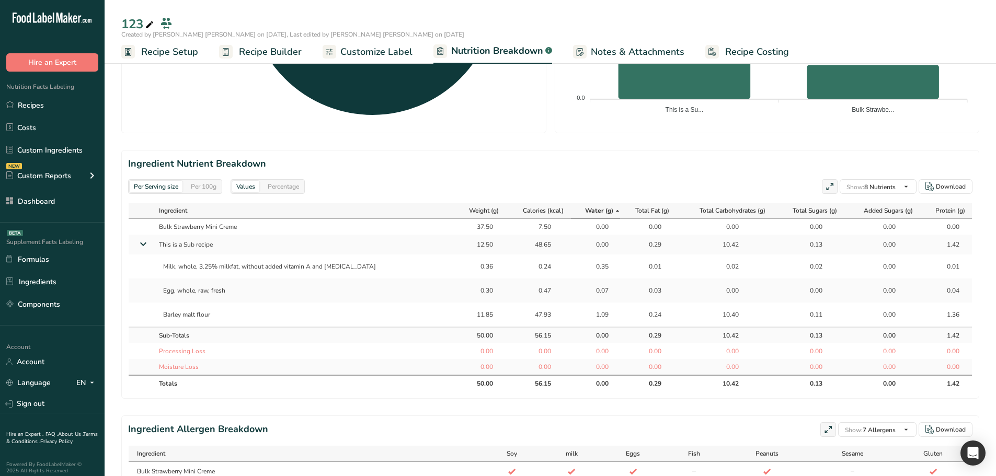
click at [467, 247] on div "12.50" at bounding box center [480, 244] width 26 height 9
click at [467, 315] on div "11.85" at bounding box center [480, 314] width 26 height 9
click at [482, 317] on td "11.85" at bounding box center [479, 315] width 51 height 24
click at [467, 316] on div "11.85" at bounding box center [480, 314] width 26 height 9
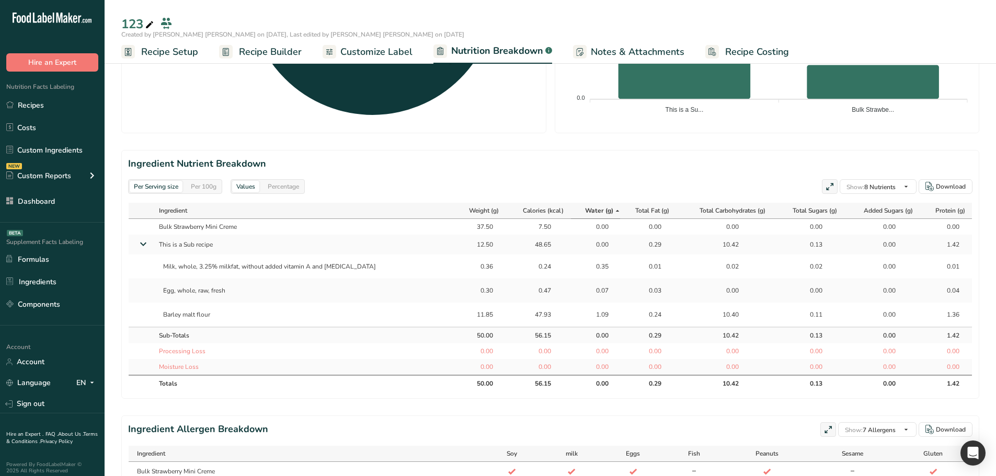
click at [467, 316] on div "11.85" at bounding box center [480, 314] width 26 height 9
click at [215, 264] on div "Milk, whole, 3.25% milkfat, without added vitamin A and vitamin D" at bounding box center [304, 267] width 291 height 18
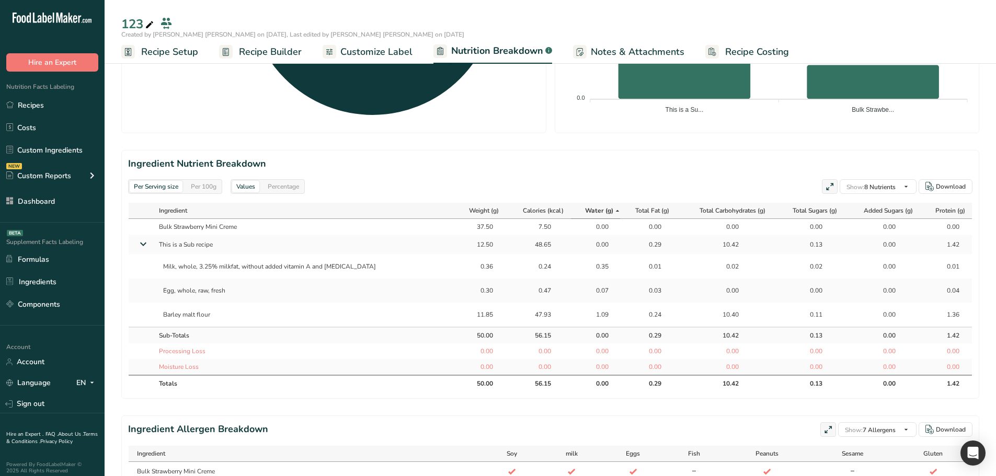
click at [194, 287] on div "Egg, whole, raw, fresh" at bounding box center [304, 291] width 291 height 18
click at [233, 226] on td "Bulk Strawberry Mini Creme" at bounding box center [304, 227] width 300 height 16
click at [273, 264] on div "Milk, whole, 3.25% milkfat, without added vitamin A and vitamin D" at bounding box center [304, 267] width 291 height 18
click at [467, 312] on div "11.85" at bounding box center [480, 314] width 26 height 9
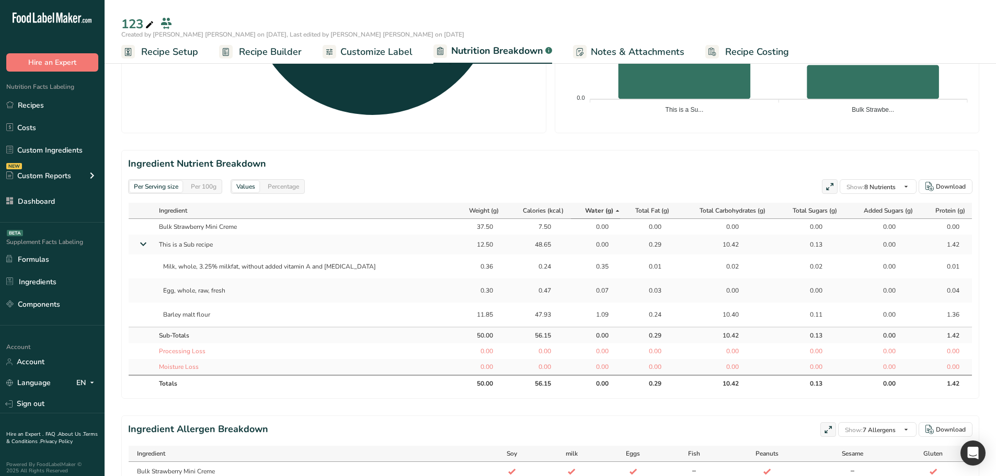
click at [467, 312] on div "11.85" at bounding box center [480, 314] width 26 height 9
click at [470, 267] on div "0.36" at bounding box center [480, 266] width 26 height 9
click at [469, 267] on div "0.36" at bounding box center [480, 266] width 26 height 9
click at [467, 292] on div "0.30" at bounding box center [480, 290] width 26 height 9
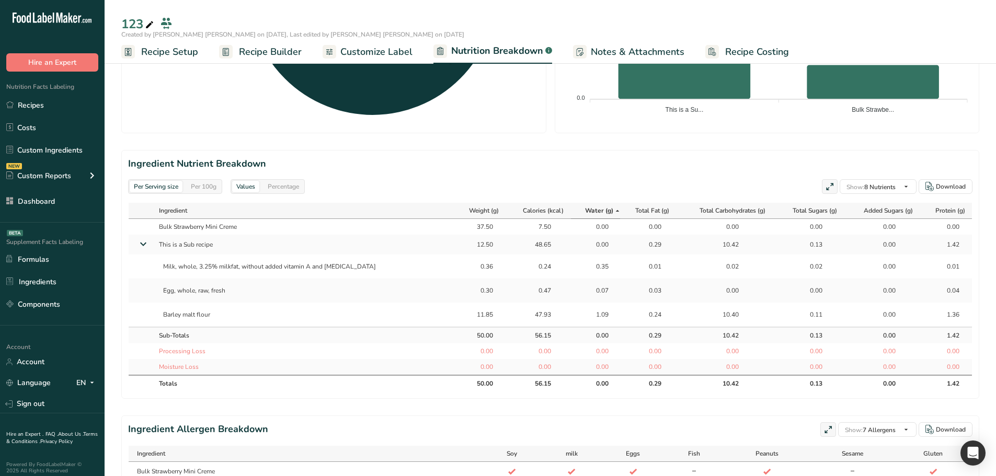
click at [467, 292] on div "0.30" at bounding box center [480, 290] width 26 height 9
click at [471, 292] on div "0.30" at bounding box center [480, 290] width 42 height 9
drag, startPoint x: 459, startPoint y: 265, endPoint x: 470, endPoint y: 317, distance: 53.0
click at [470, 317] on tbody "Bulk Strawberry Mini Creme 37.50 7.50 0.00 0.00 0.00 0.00 0.00 0.00 This is a S…" at bounding box center [551, 297] width 844 height 156
click at [470, 317] on div "11.85" at bounding box center [480, 314] width 26 height 9
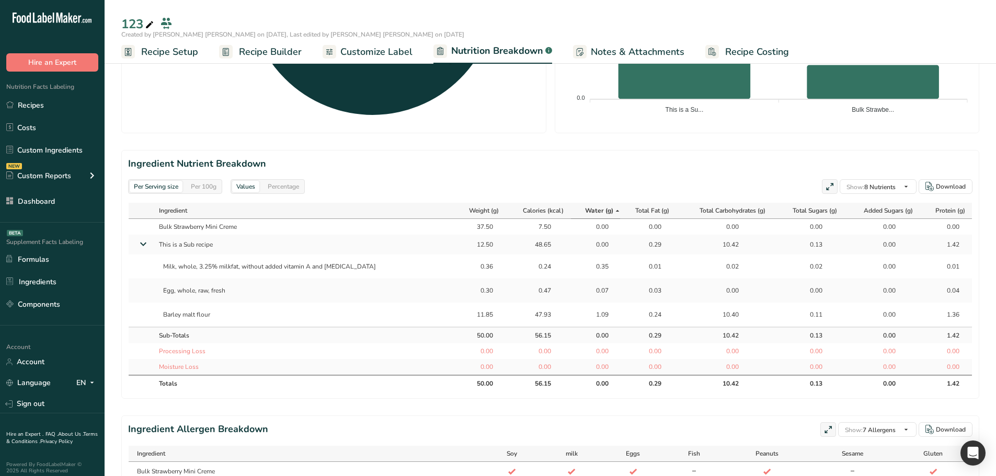
click at [460, 259] on td "0.36" at bounding box center [479, 267] width 51 height 24
click at [467, 334] on div "50.00" at bounding box center [480, 335] width 26 height 9
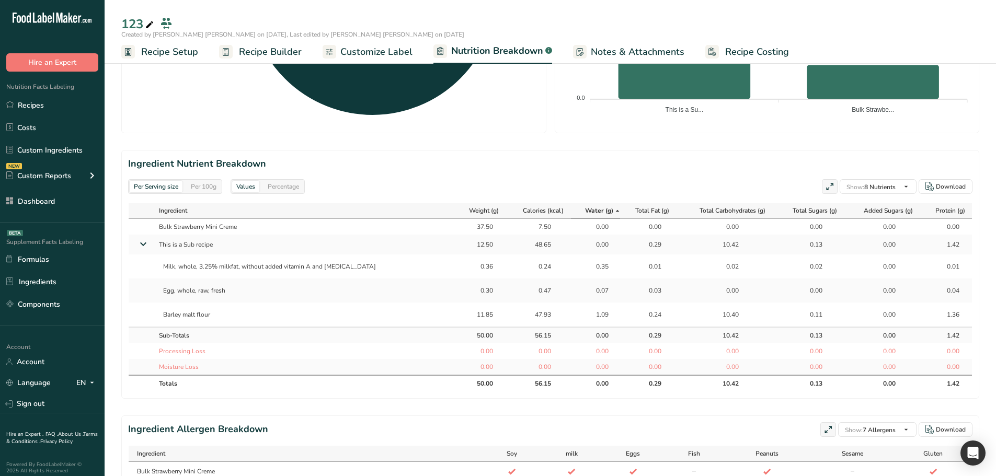
click at [461, 360] on td "0.00" at bounding box center [479, 367] width 51 height 16
click at [467, 366] on div "0.00" at bounding box center [480, 366] width 26 height 9
click at [467, 368] on div "0.00" at bounding box center [480, 366] width 26 height 9
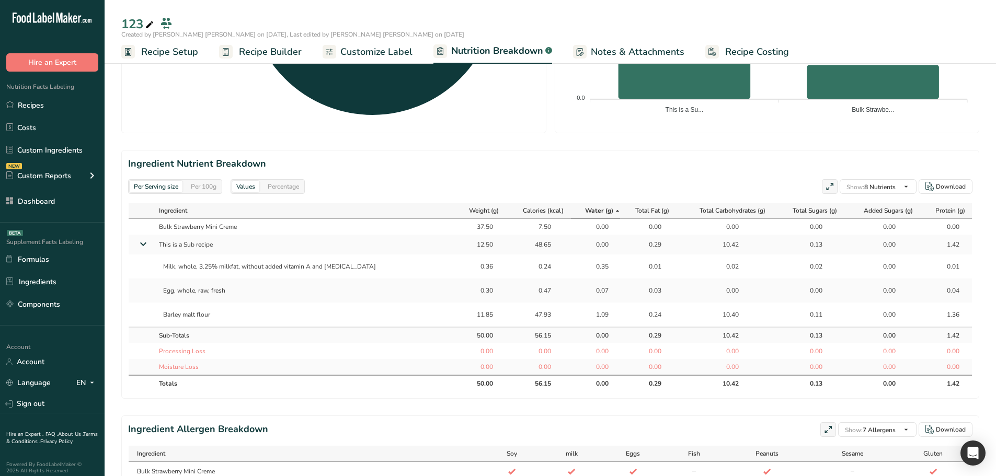
click at [266, 51] on span "Recipe Builder" at bounding box center [270, 52] width 63 height 14
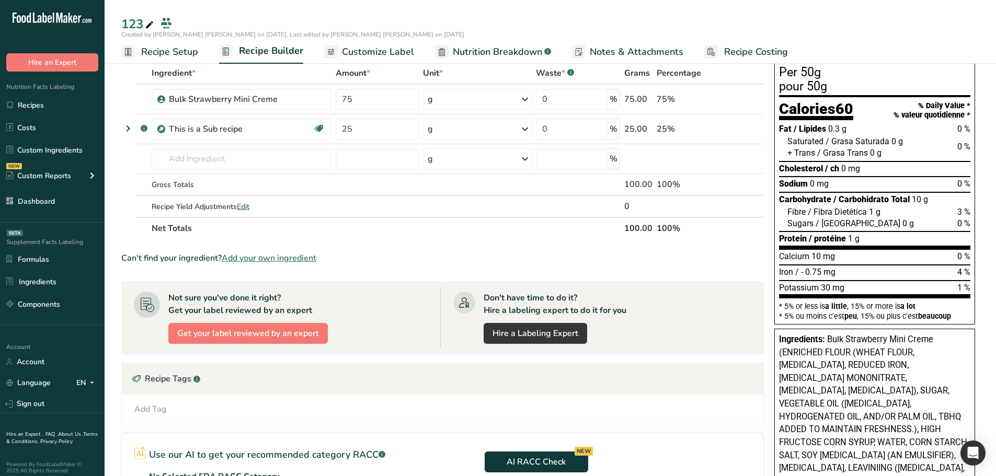
scroll to position [30, 0]
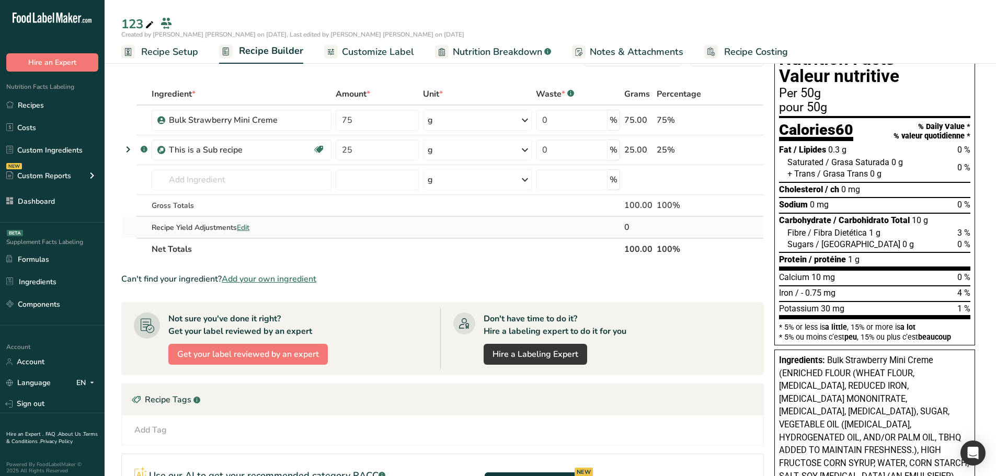
click at [242, 225] on span "Edit" at bounding box center [243, 228] width 13 height 10
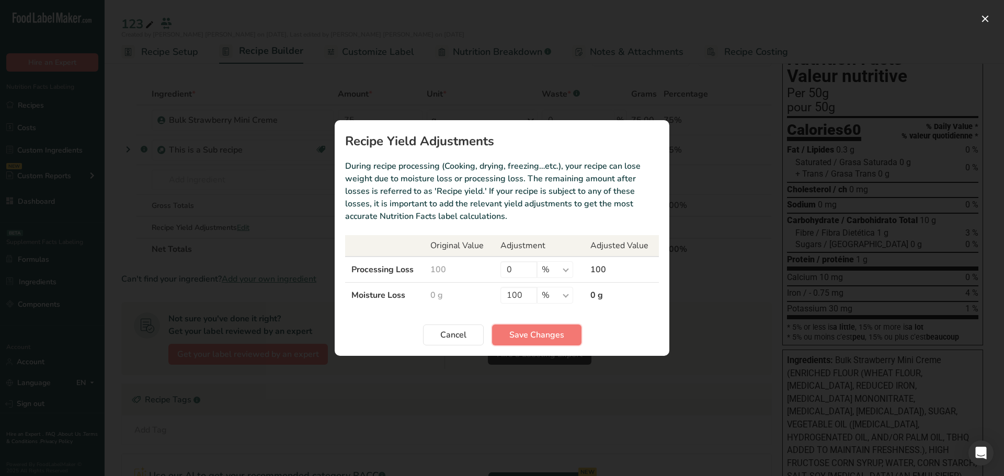
click at [533, 336] on span "Save Changes" at bounding box center [536, 335] width 55 height 13
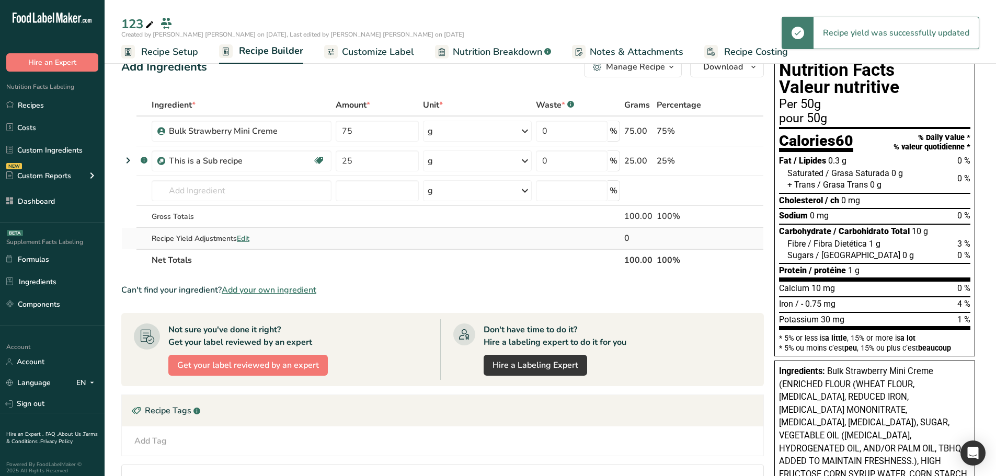
scroll to position [0, 0]
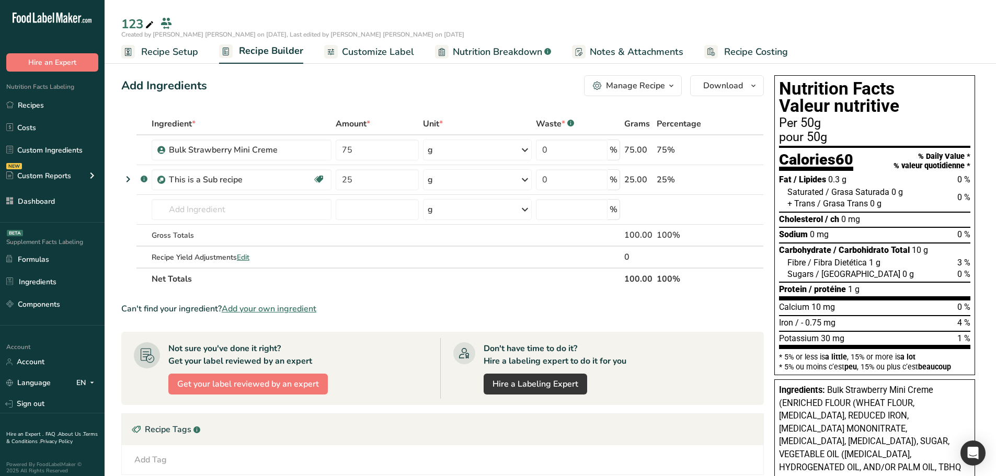
click at [490, 53] on span "Nutrition Breakdown" at bounding box center [497, 52] width 89 height 14
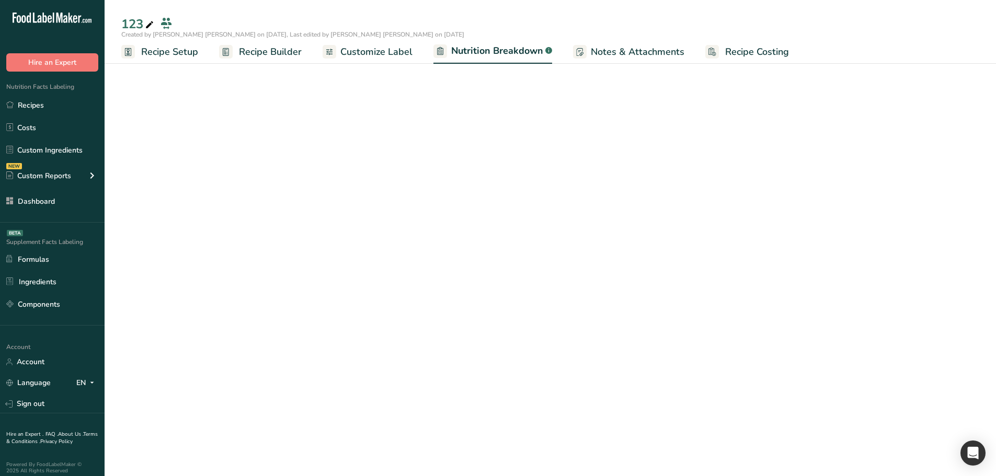
select select "Calories"
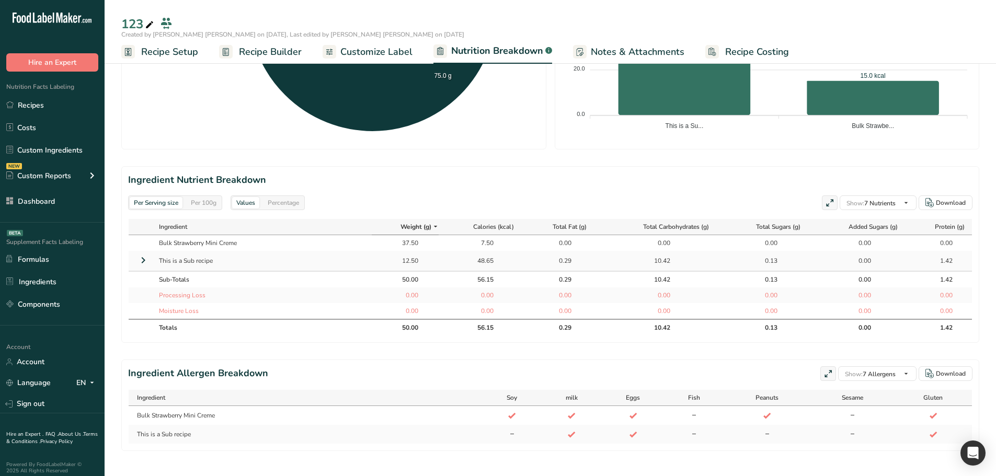
scroll to position [384, 0]
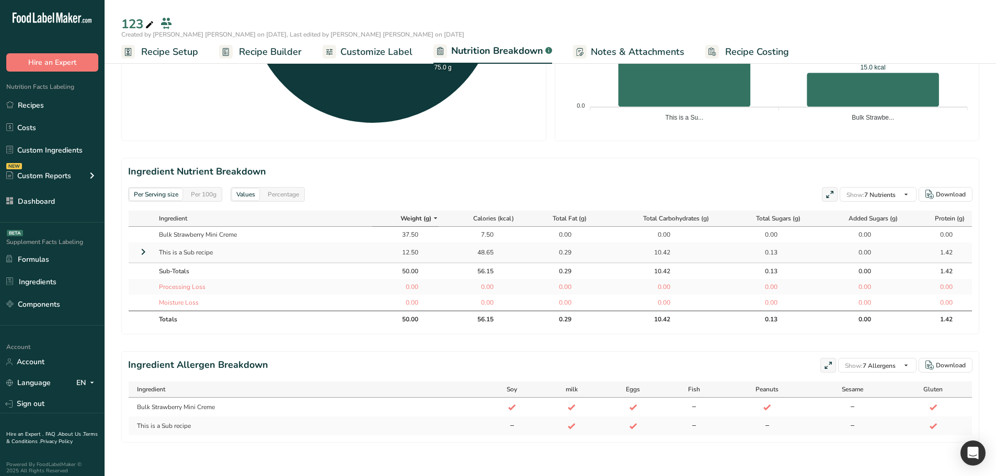
click at [141, 246] on icon at bounding box center [143, 252] width 13 height 19
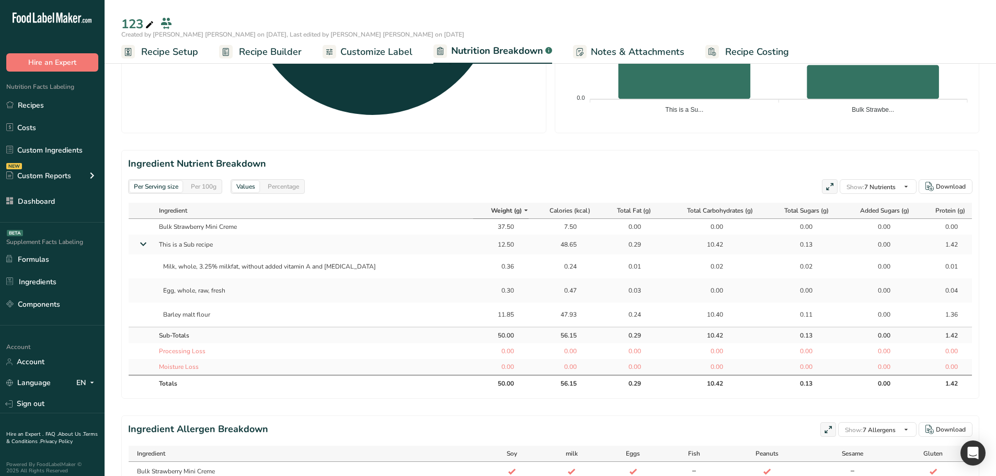
click at [207, 242] on td "This is a Sub recipe" at bounding box center [313, 245] width 319 height 20
click at [234, 247] on td "This is a Sub recipe" at bounding box center [313, 245] width 319 height 20
click at [253, 50] on span "Recipe Builder" at bounding box center [270, 52] width 63 height 14
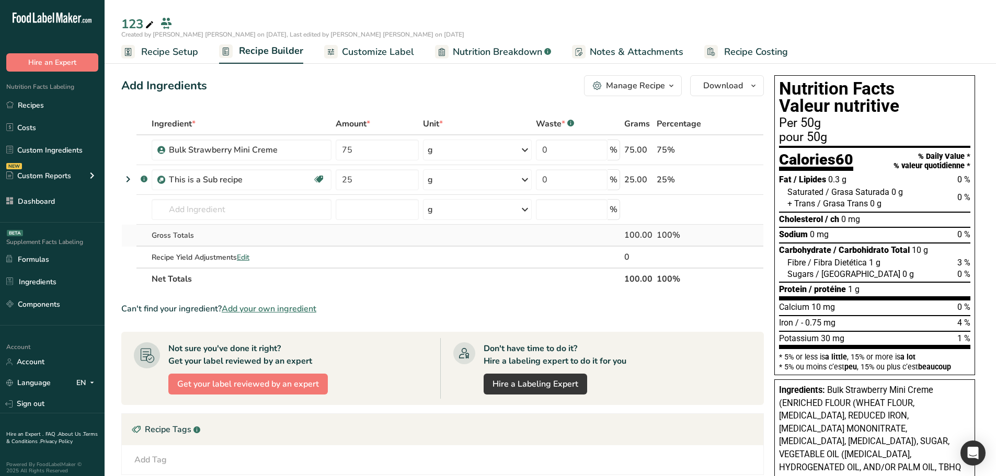
drag, startPoint x: 475, startPoint y: 49, endPoint x: 411, endPoint y: 239, distance: 200.9
click at [476, 49] on span "Nutrition Breakdown" at bounding box center [497, 52] width 89 height 14
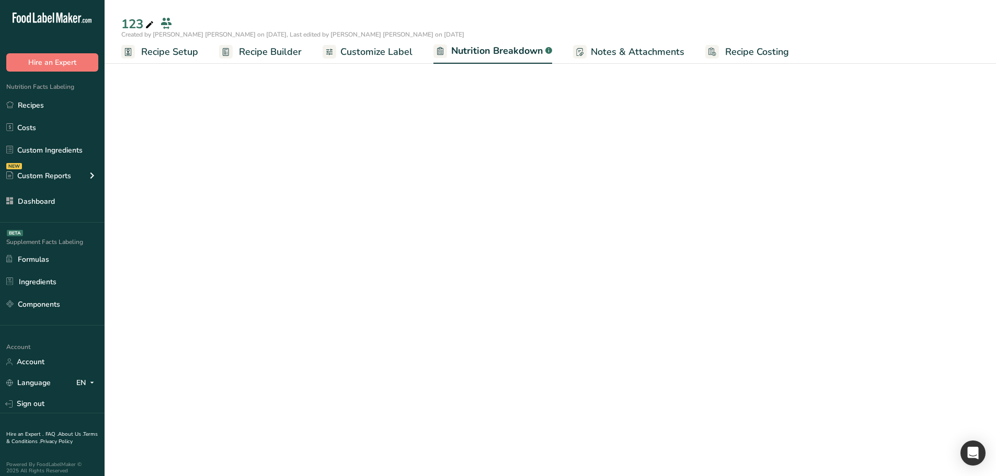
select select "Calories"
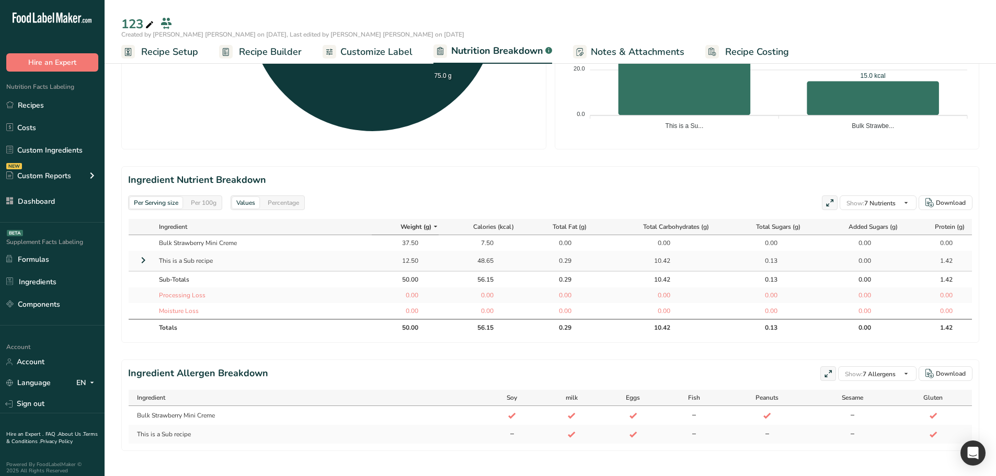
scroll to position [384, 0]
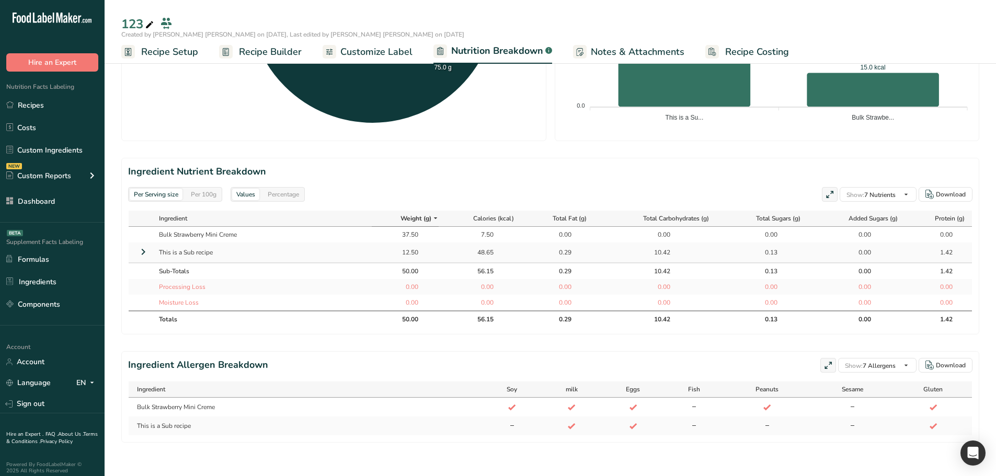
click at [210, 189] on div "Per 100g" at bounding box center [204, 195] width 34 height 12
click at [141, 189] on div "Per Serving size" at bounding box center [156, 195] width 53 height 12
click at [185, 187] on div "Per Serving size Per 100g" at bounding box center [175, 194] width 94 height 15
click at [194, 189] on div "Per 100g" at bounding box center [204, 195] width 34 height 12
click at [174, 189] on div "Per Serving size" at bounding box center [156, 195] width 53 height 12
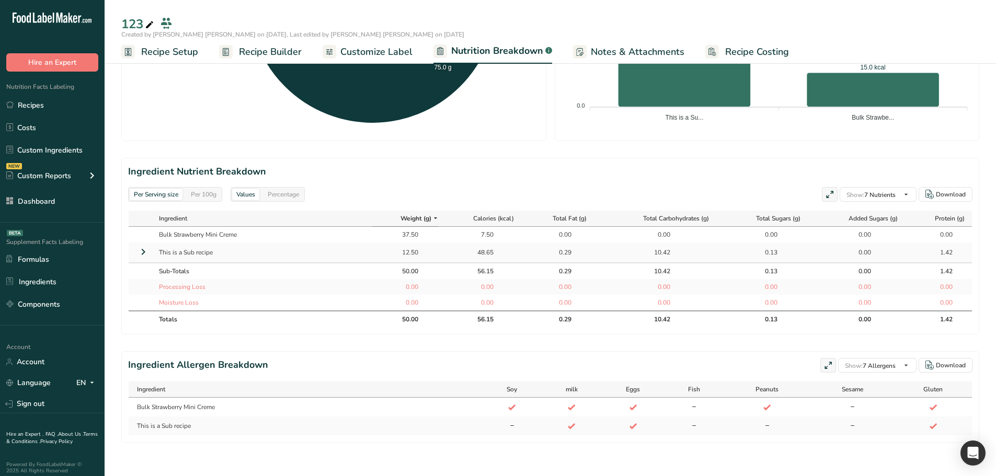
click at [144, 251] on icon at bounding box center [143, 252] width 13 height 19
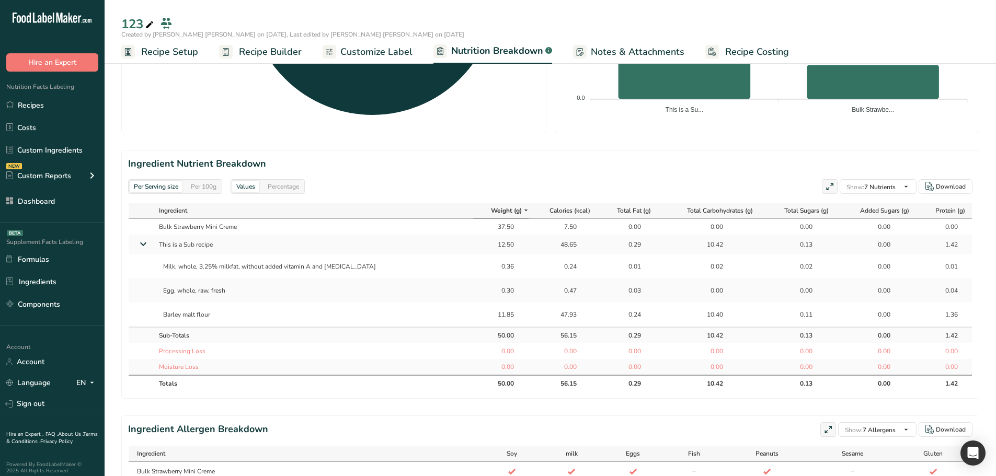
click at [212, 188] on div "Per 100g" at bounding box center [204, 187] width 34 height 12
click at [161, 188] on div "Per Serving size" at bounding box center [156, 187] width 53 height 12
click at [183, 188] on div "Per Serving size" at bounding box center [156, 187] width 53 height 12
click at [197, 190] on div "Per 100g" at bounding box center [204, 187] width 34 height 12
click at [166, 190] on div "Per Serving size" at bounding box center [156, 187] width 53 height 12
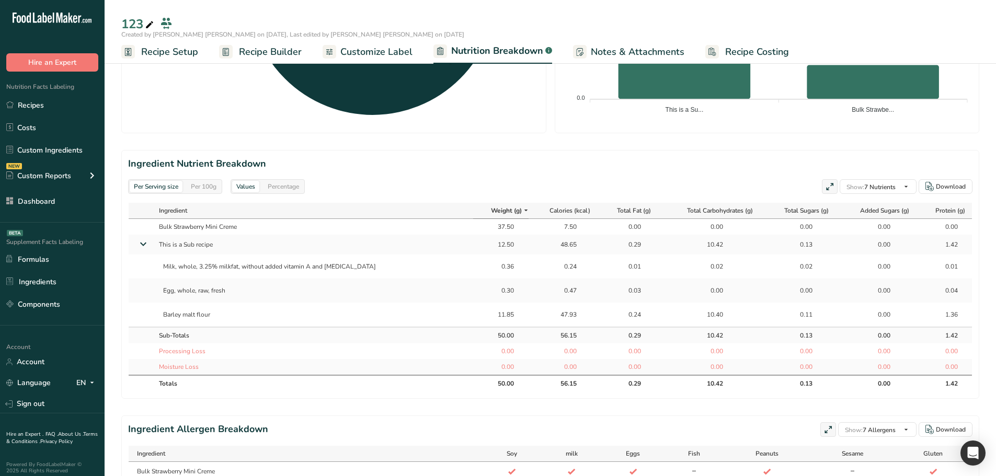
click at [208, 188] on div "Per 100g" at bounding box center [204, 187] width 34 height 12
click at [167, 188] on div "Per Serving size" at bounding box center [156, 187] width 53 height 12
click at [194, 185] on div "Per 100g" at bounding box center [204, 187] width 34 height 12
click at [163, 184] on div "Per Serving size" at bounding box center [156, 187] width 53 height 12
click at [195, 183] on div "Per 100g" at bounding box center [204, 187] width 34 height 12
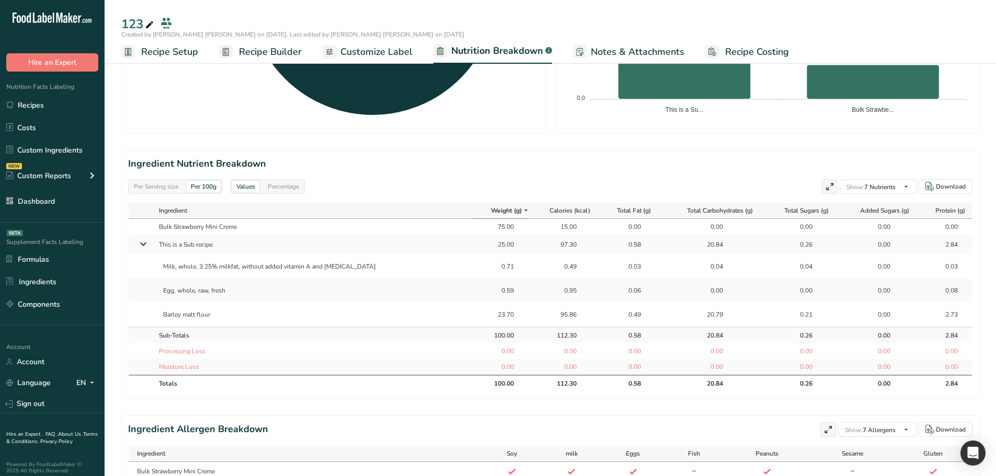
click at [163, 183] on div "Per Serving size" at bounding box center [156, 187] width 53 height 12
click at [194, 181] on div "Per 100g" at bounding box center [204, 187] width 34 height 12
click at [167, 183] on div "Per Serving size" at bounding box center [156, 187] width 53 height 12
click at [146, 245] on icon at bounding box center [143, 244] width 19 height 13
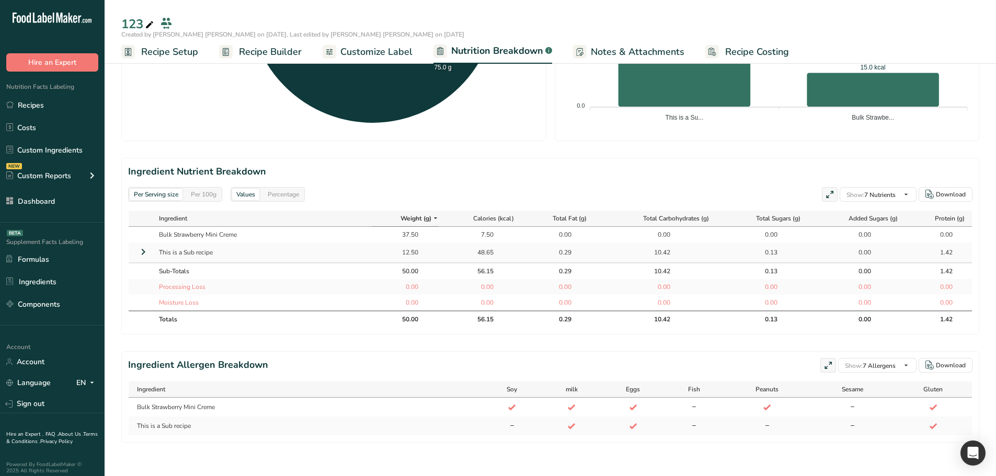
click at [146, 245] on icon at bounding box center [143, 252] width 13 height 19
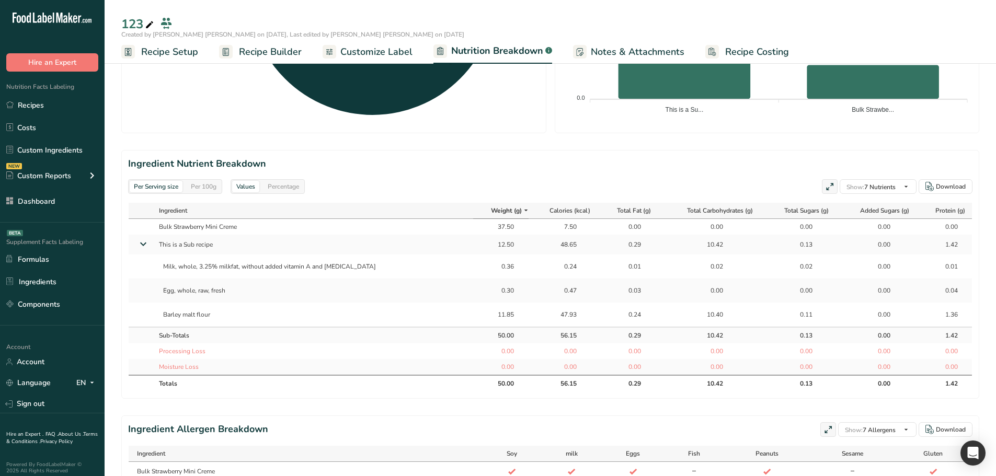
click at [355, 182] on div "Per Serving size Per 100g Values Percentage Show: 7 Nutrients All Nutrients Sta…" at bounding box center [550, 186] width 845 height 15
click at [147, 243] on icon at bounding box center [143, 244] width 19 height 13
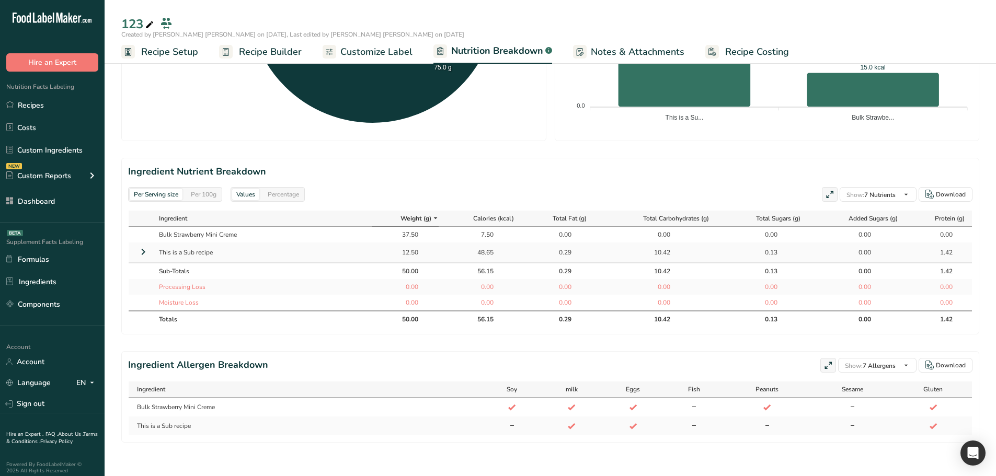
click at [147, 243] on icon at bounding box center [143, 252] width 13 height 19
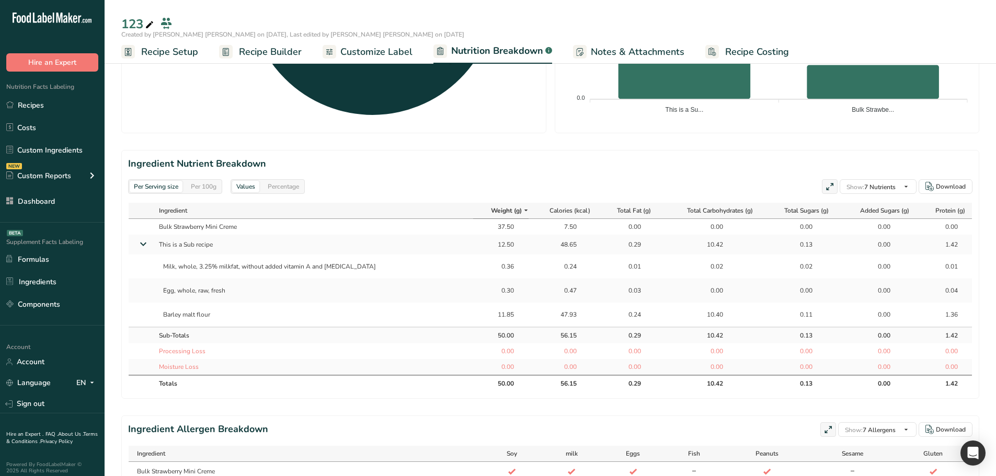
click at [147, 243] on icon at bounding box center [143, 244] width 19 height 13
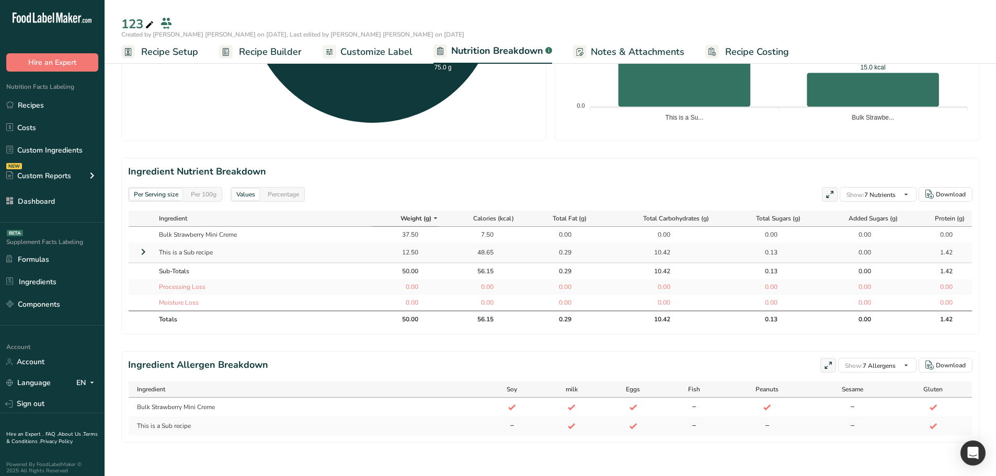
click at [147, 243] on icon at bounding box center [143, 252] width 13 height 19
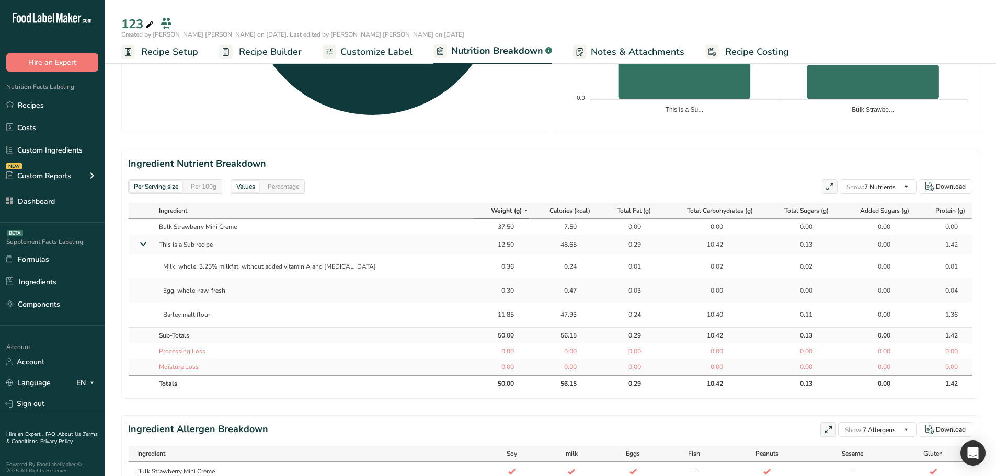
click at [373, 181] on div "Per Serving size Per 100g Values Percentage Show: 7 Nutrients All Nutrients Sta…" at bounding box center [550, 186] width 845 height 15
